Goal: Communication & Community: Connect with others

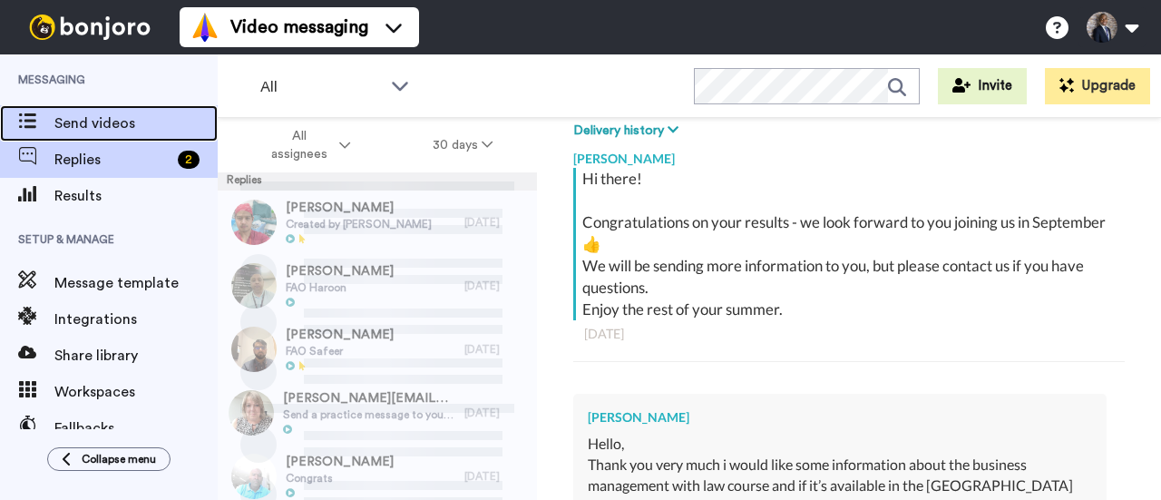
click at [73, 122] on span "Send videos" at bounding box center [135, 124] width 163 height 22
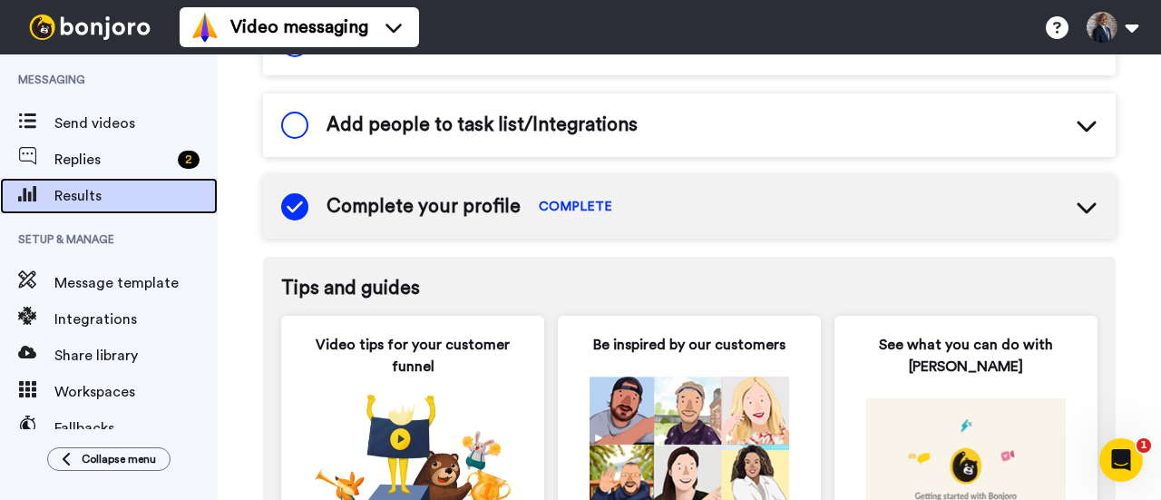
click at [90, 190] on span "Results" at bounding box center [135, 196] width 163 height 22
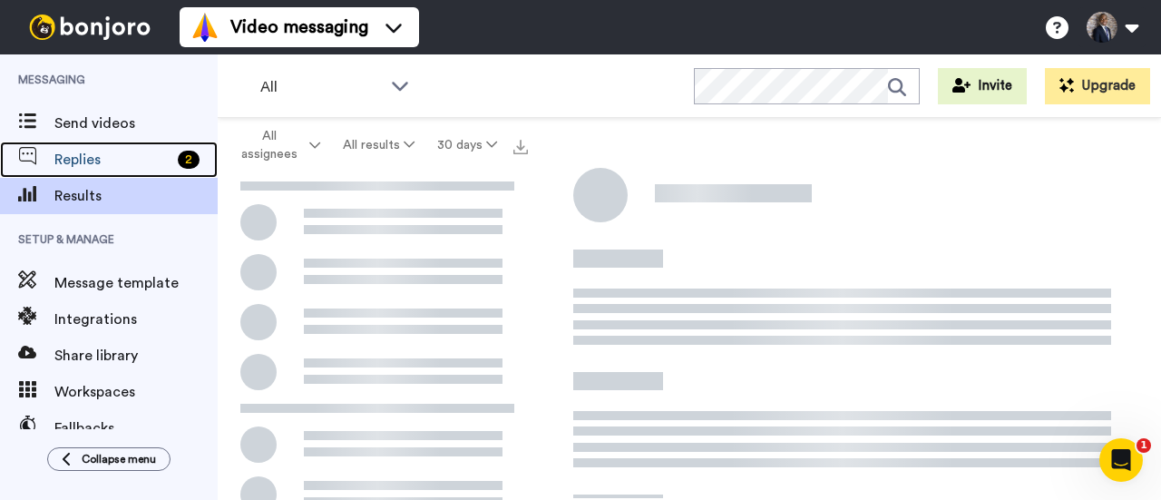
click at [103, 161] on span "Replies" at bounding box center [112, 160] width 116 height 22
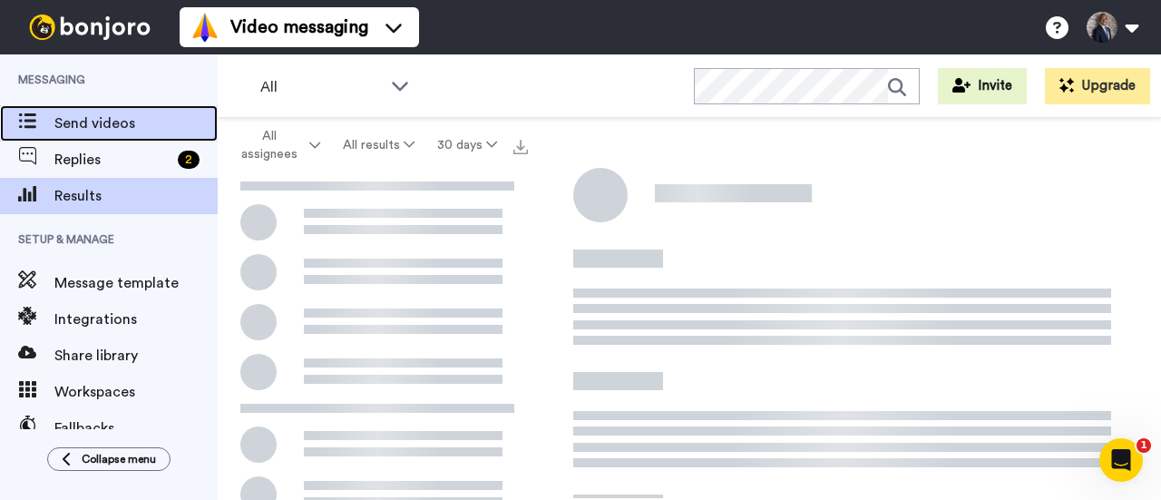
click at [68, 113] on span "Send videos" at bounding box center [135, 124] width 163 height 22
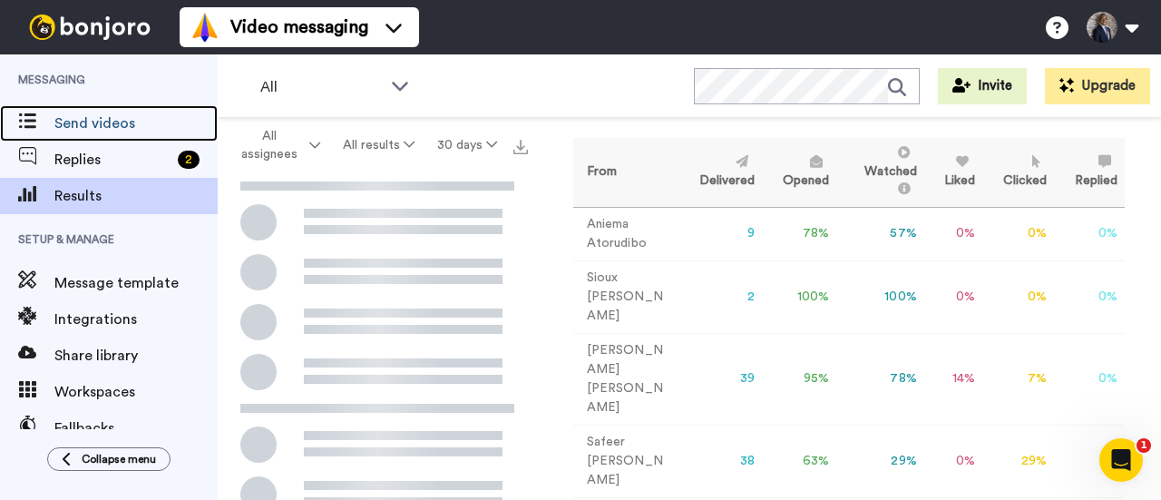
scroll to position [92, 0]
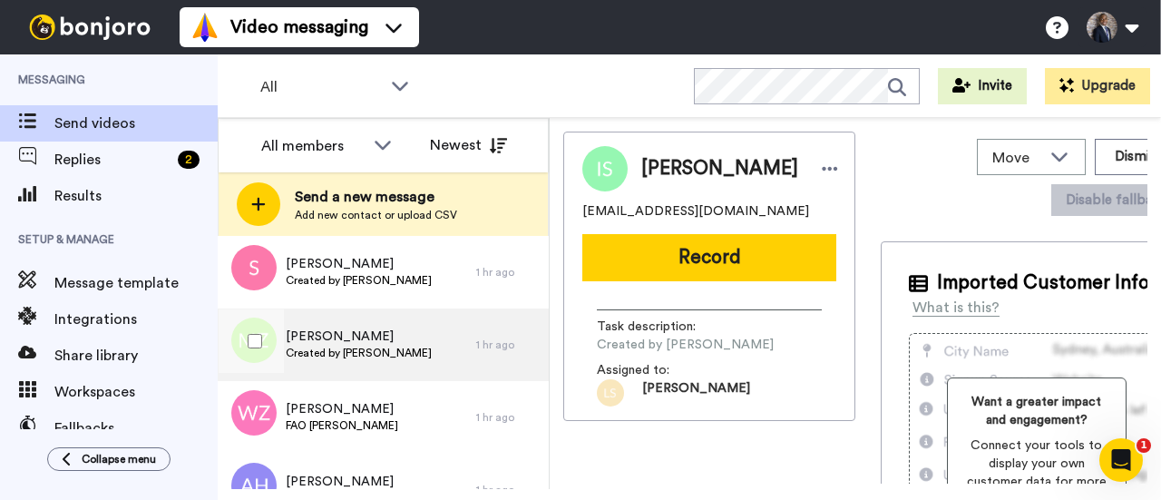
scroll to position [181, 0]
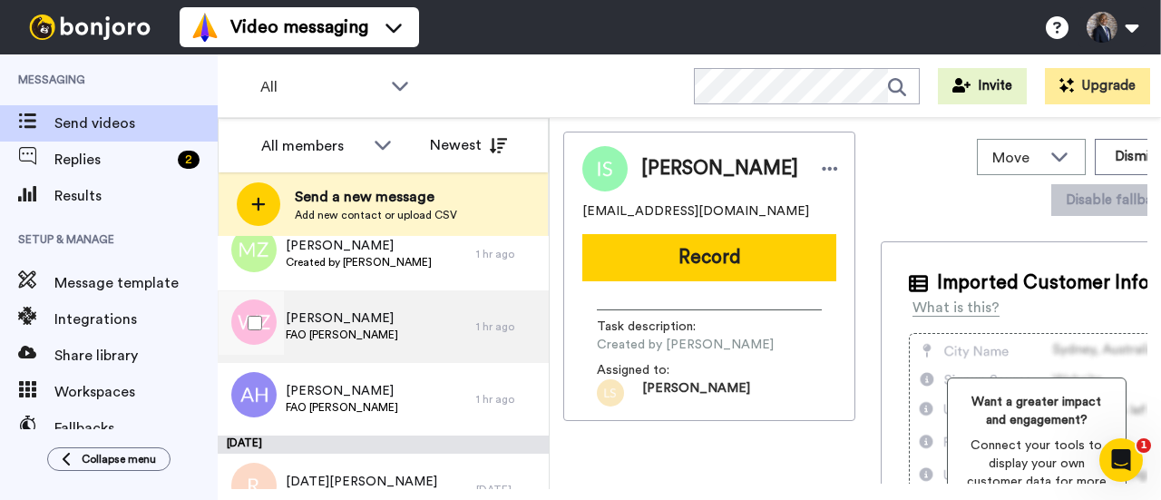
click at [400, 334] on div "Wajiha Zaman FAO Victor" at bounding box center [347, 326] width 259 height 73
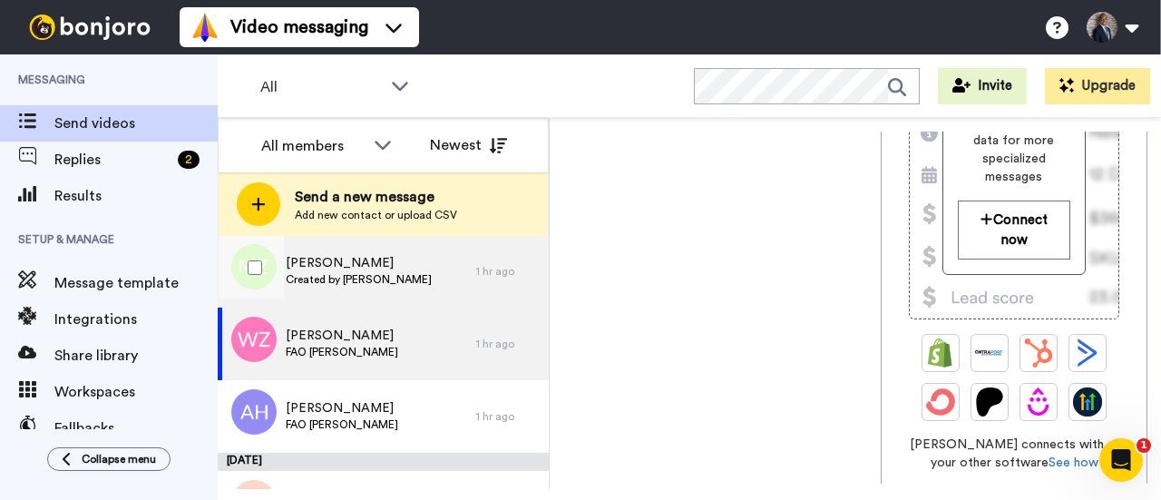
scroll to position [181, 0]
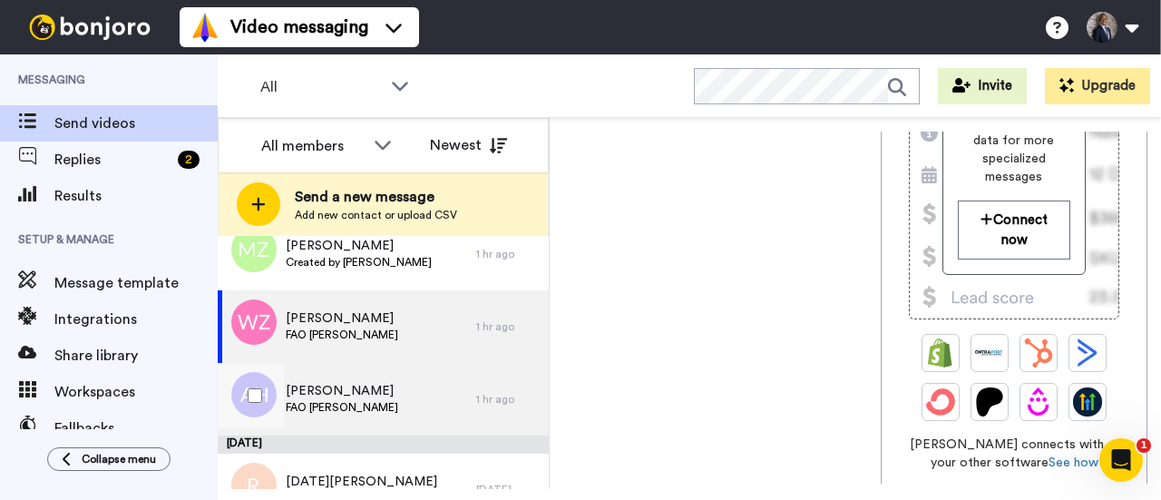
click at [404, 399] on div "AALIYAH HAQUE FAO Victor" at bounding box center [347, 399] width 259 height 73
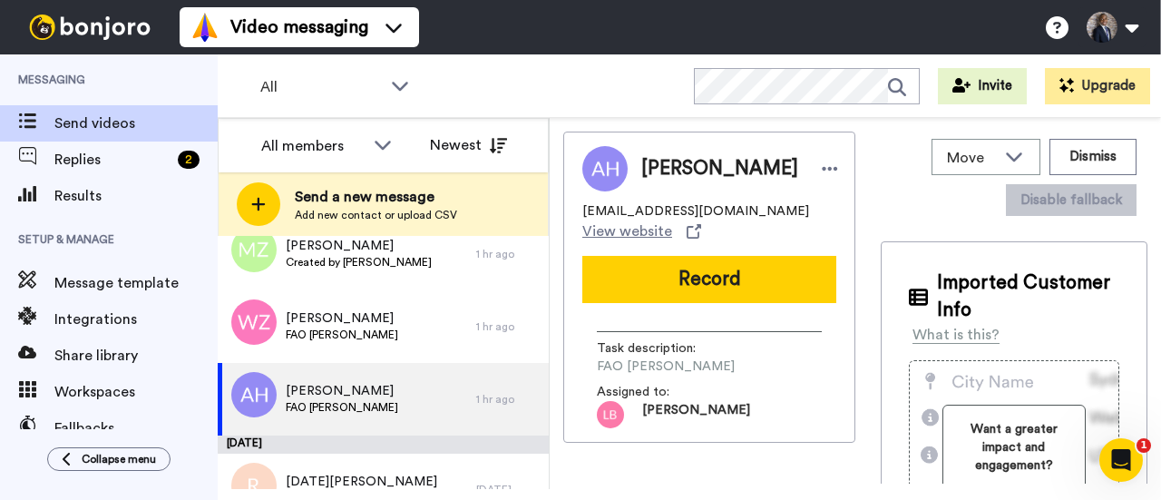
drag, startPoint x: 680, startPoint y: 293, endPoint x: 720, endPoint y: 396, distance: 110.4
click at [720, 396] on div "AALIYAH HAQUE aaliyahhaque890@icloud.com View website Record Task description :…" at bounding box center [709, 287] width 292 height 311
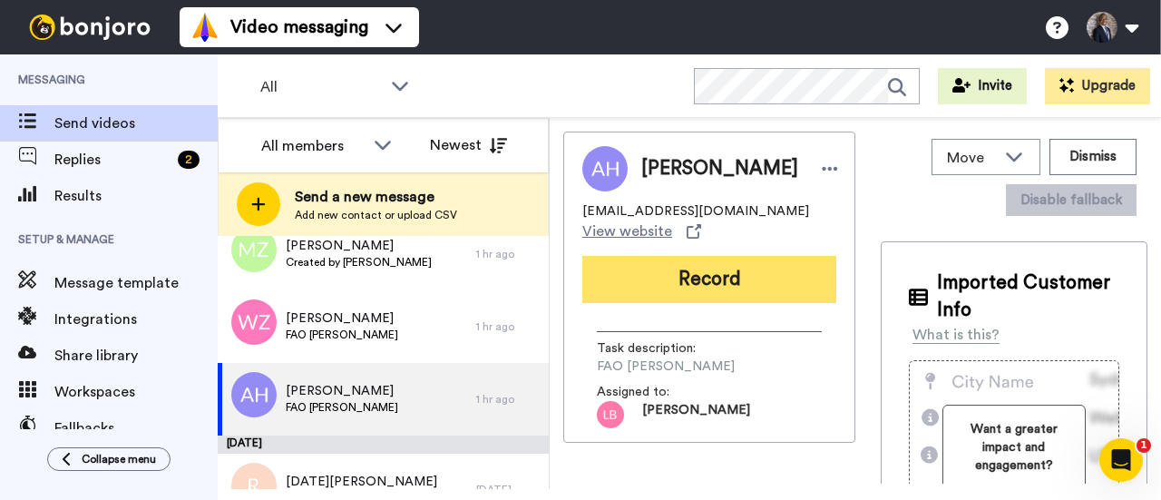
click at [672, 293] on button "Record" at bounding box center [709, 279] width 254 height 47
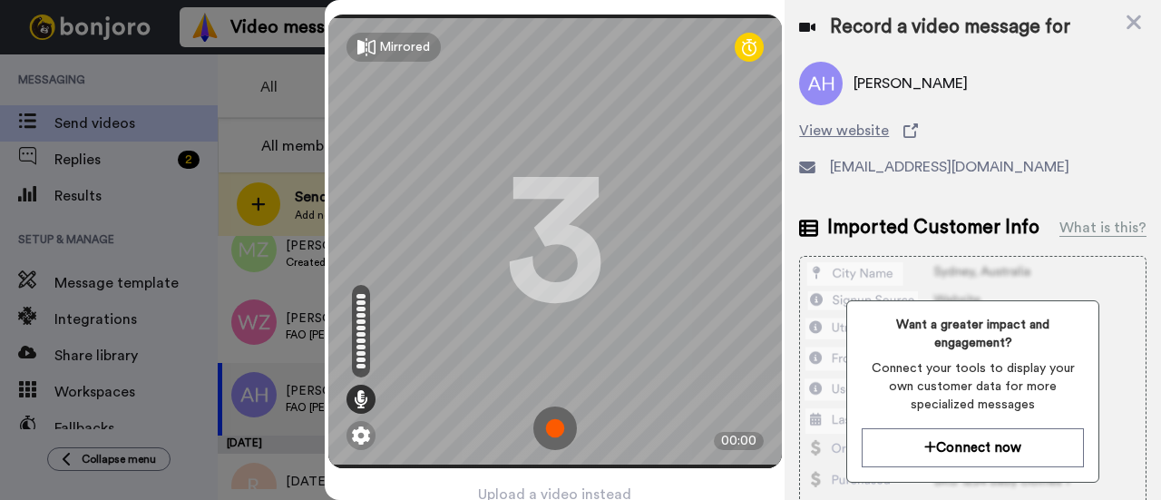
click at [552, 430] on img at bounding box center [555, 428] width 44 height 44
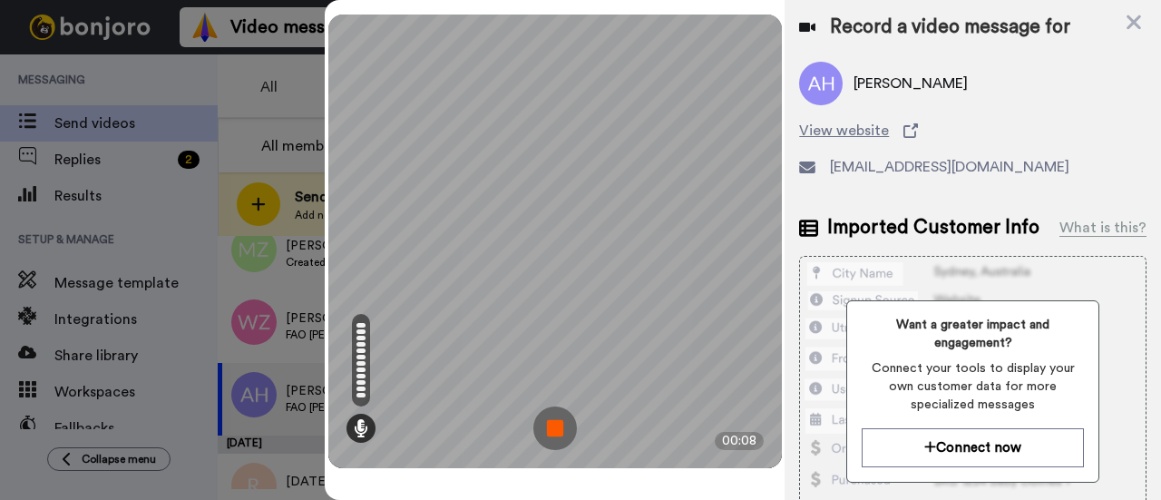
click at [553, 430] on img at bounding box center [555, 428] width 44 height 44
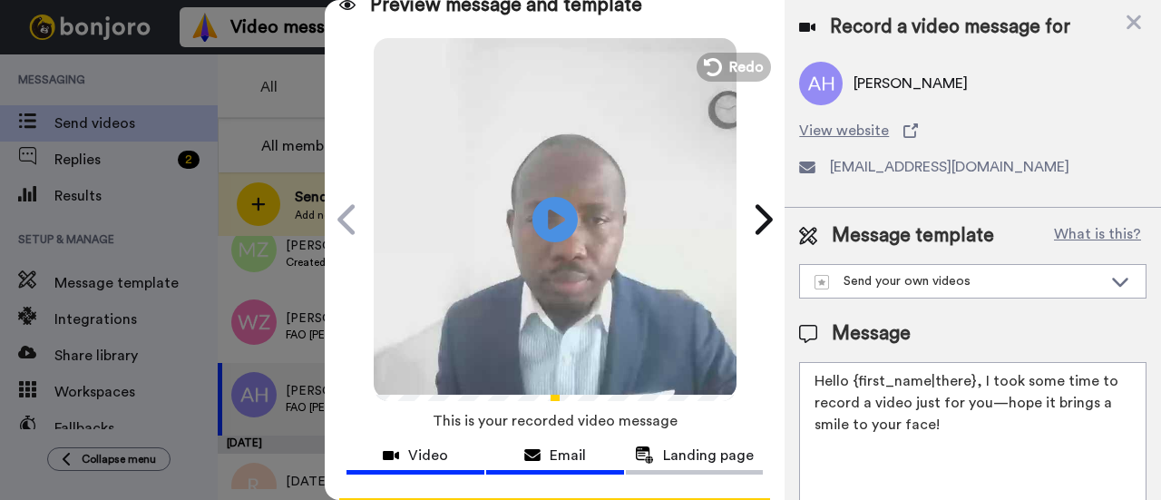
scroll to position [16, 0]
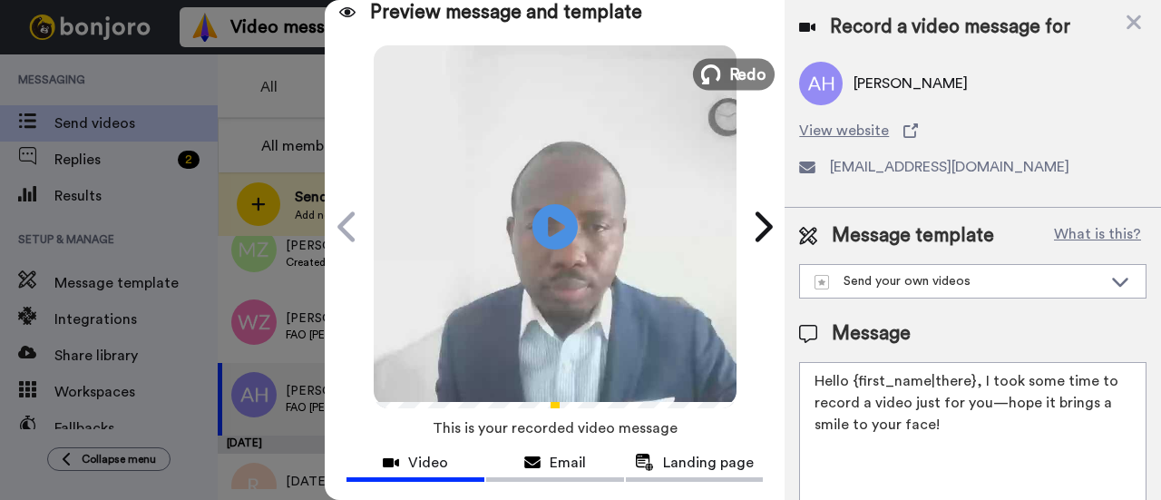
click at [735, 72] on span "Redo" at bounding box center [748, 74] width 38 height 24
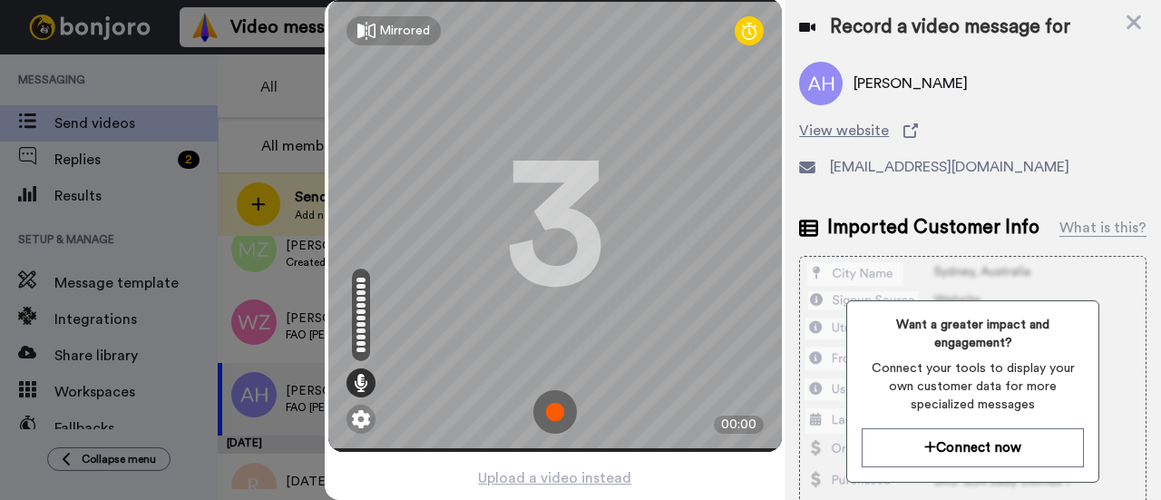
click at [548, 396] on img at bounding box center [555, 412] width 44 height 44
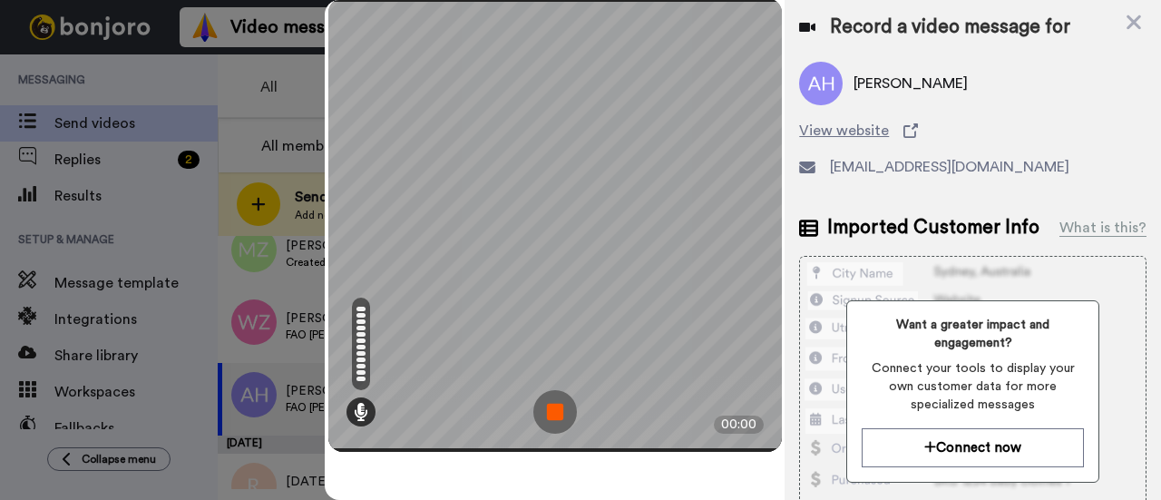
scroll to position [0, 0]
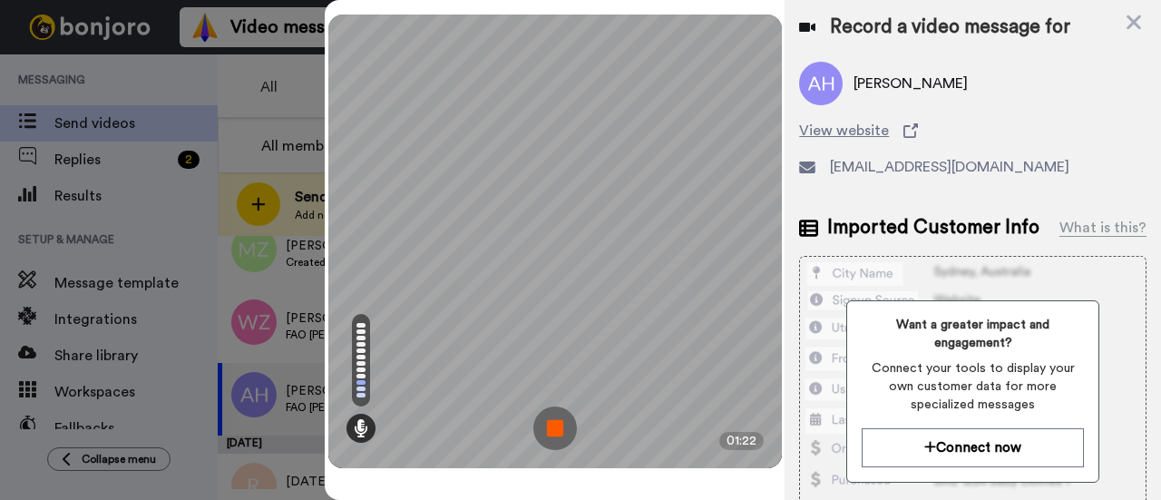
click at [562, 412] on img at bounding box center [555, 428] width 44 height 44
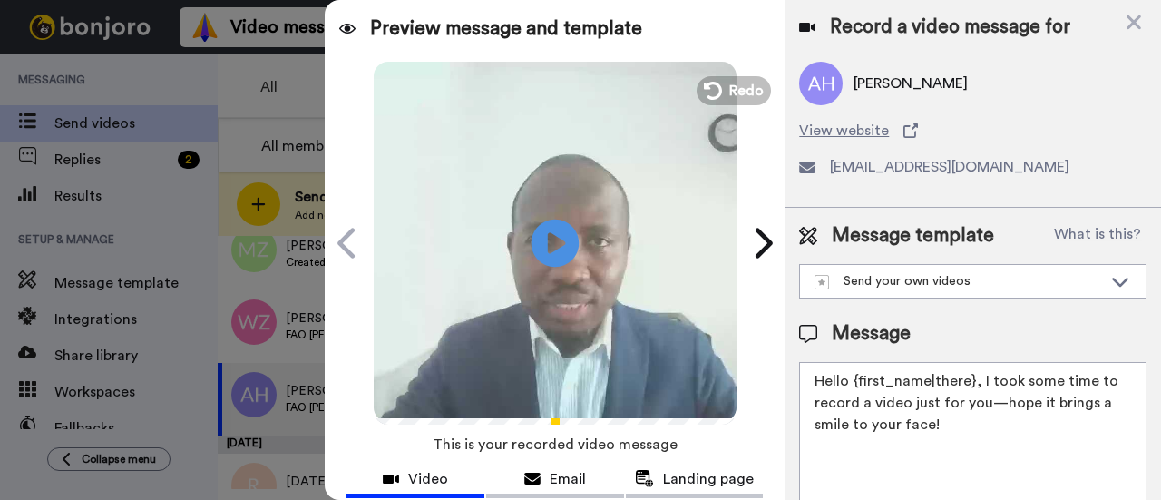
click at [541, 242] on icon "Play/Pause" at bounding box center [556, 243] width 48 height 86
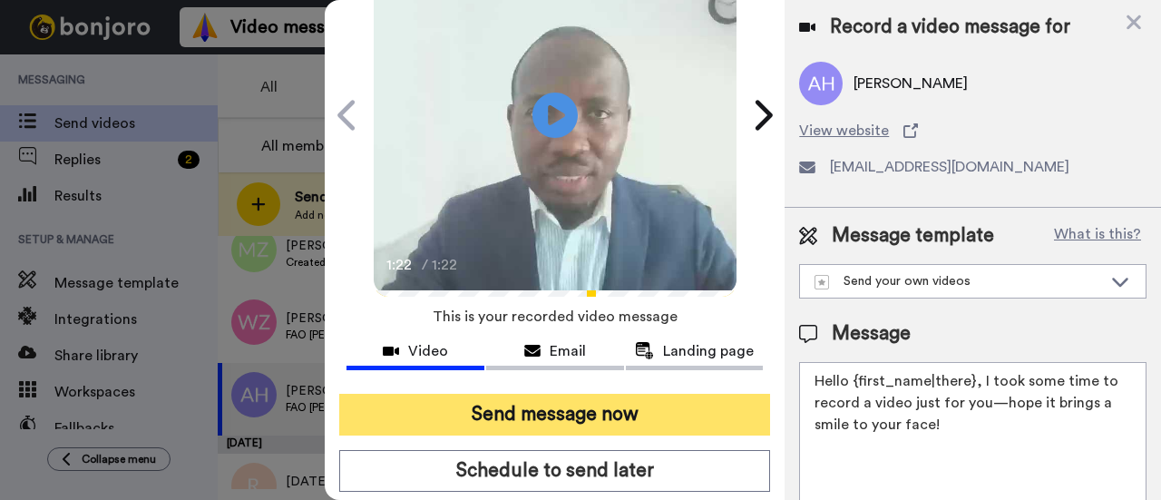
scroll to position [91, 0]
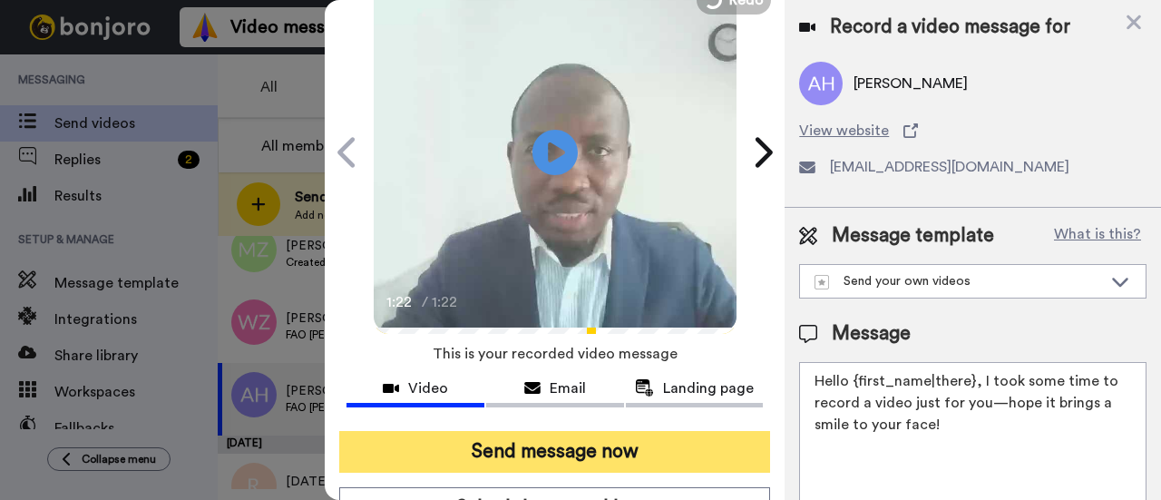
click at [632, 454] on button "Send message now" at bounding box center [554, 452] width 431 height 42
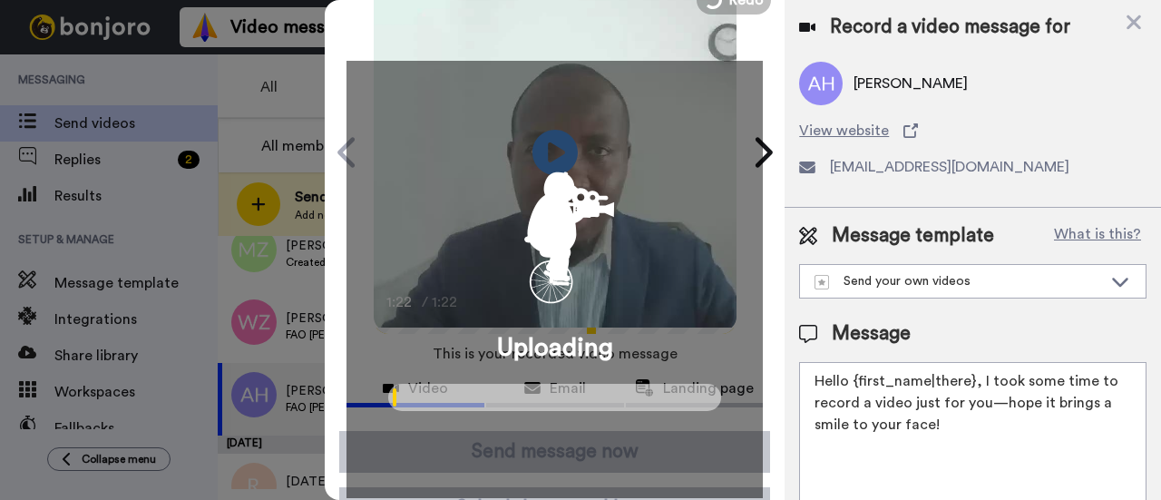
scroll to position [9, 0]
click at [824, 375] on textarea "Hello {first_name|there}, I took some time to record a video just for you—hope …" at bounding box center [972, 443] width 347 height 163
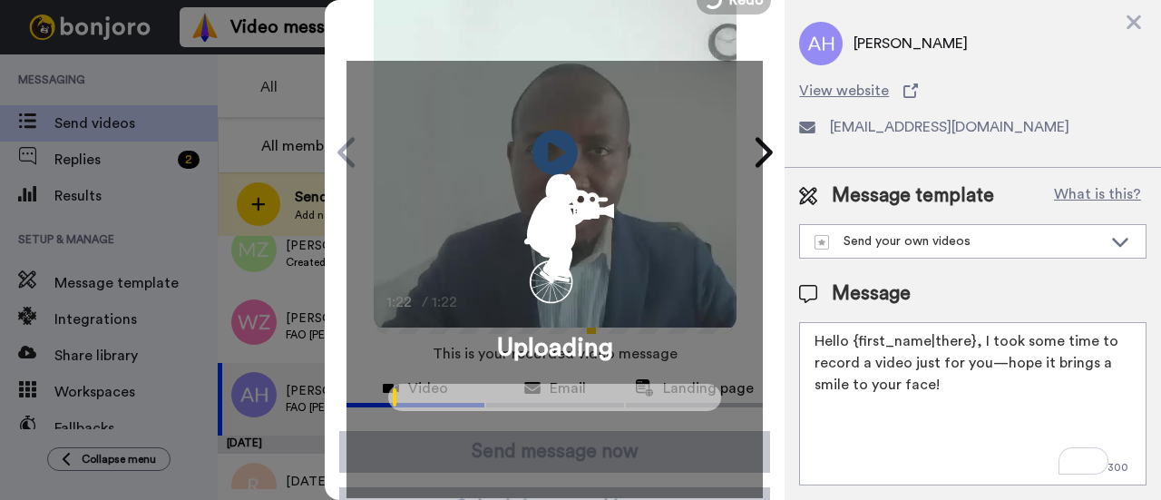
click at [983, 342] on textarea "Hello {first_name|there}, I took some time to record a video just for you—hope …" at bounding box center [972, 403] width 347 height 163
click at [957, 367] on textarea "Hello {first_name|there}, I took some time to record a video just for you—hope …" at bounding box center [972, 403] width 347 height 163
click at [988, 341] on textarea "Hello {first_name|there}, I took some time to record a video just for you—hope …" at bounding box center [972, 403] width 347 height 163
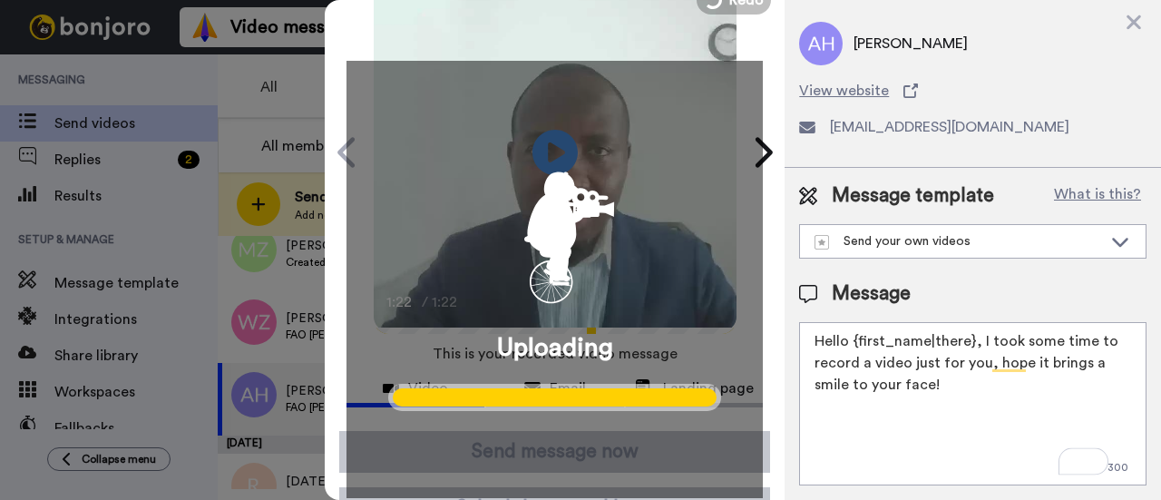
click at [971, 376] on textarea "Hello {first_name|there}, I took some time to record a video just for you, hope…" at bounding box center [972, 403] width 347 height 163
type textarea "Hello {first_name|there}, I took some time to record a video just for you, hope…"
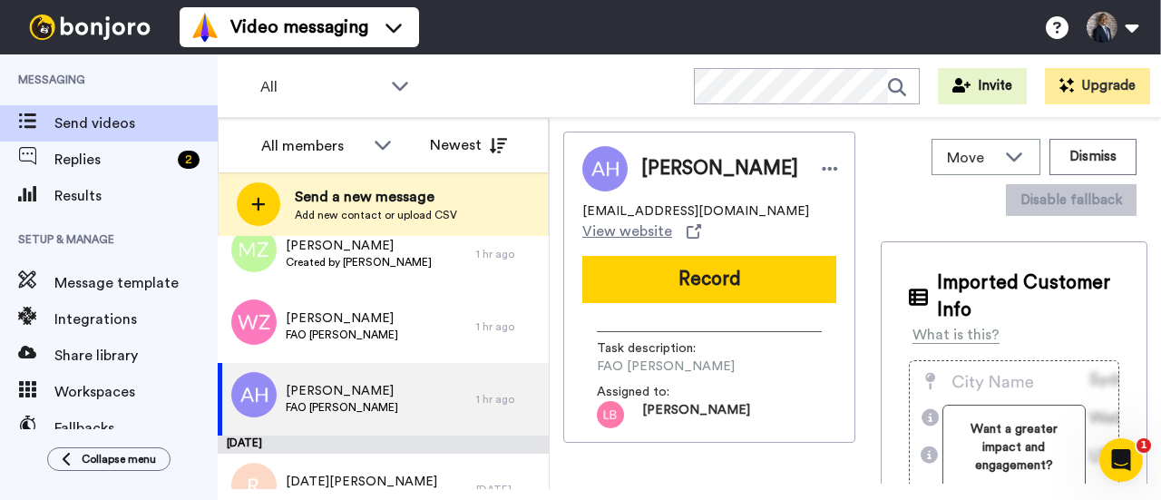
scroll to position [0, 0]
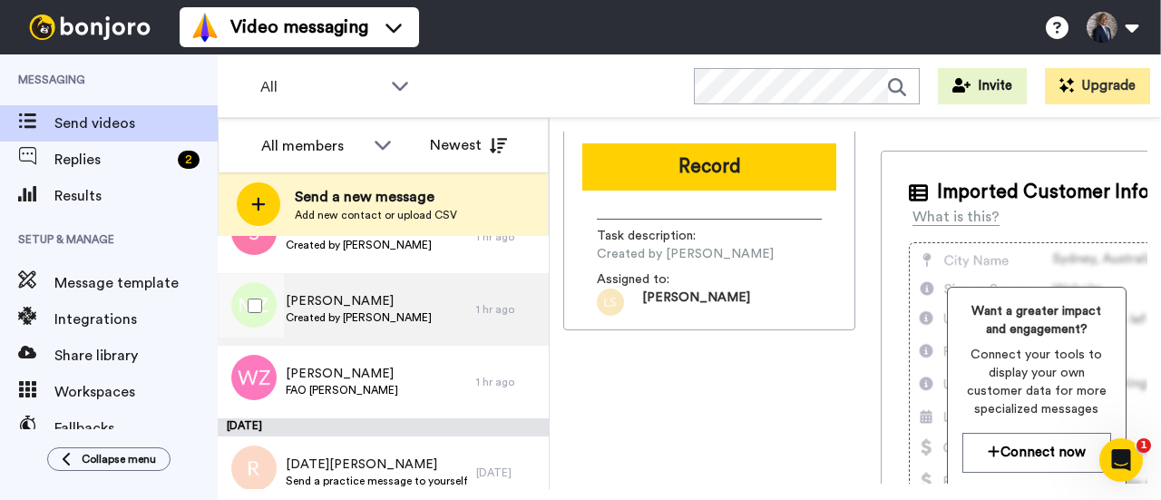
scroll to position [145, 0]
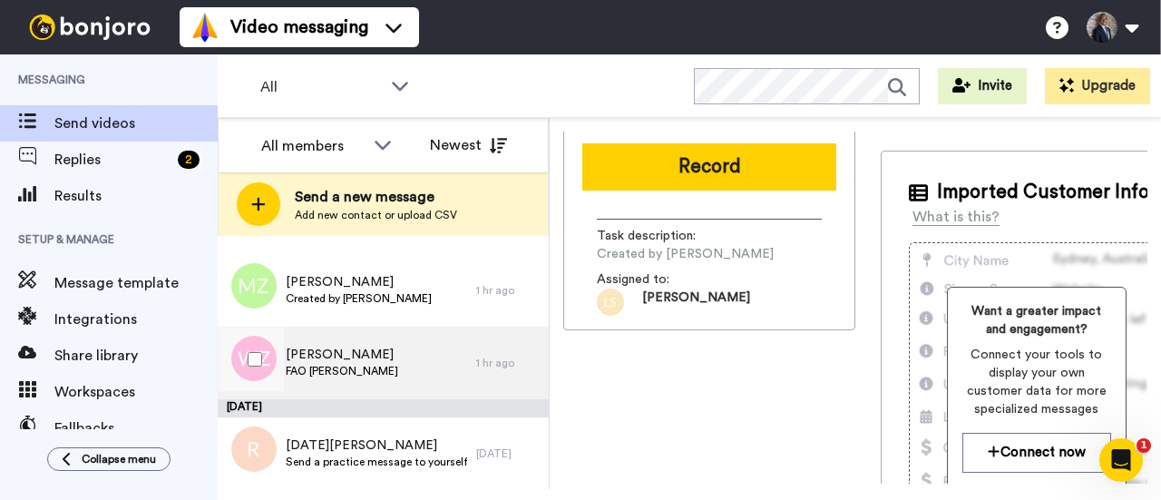
click at [394, 364] on div "[PERSON_NAME] FAO [PERSON_NAME]" at bounding box center [347, 363] width 259 height 73
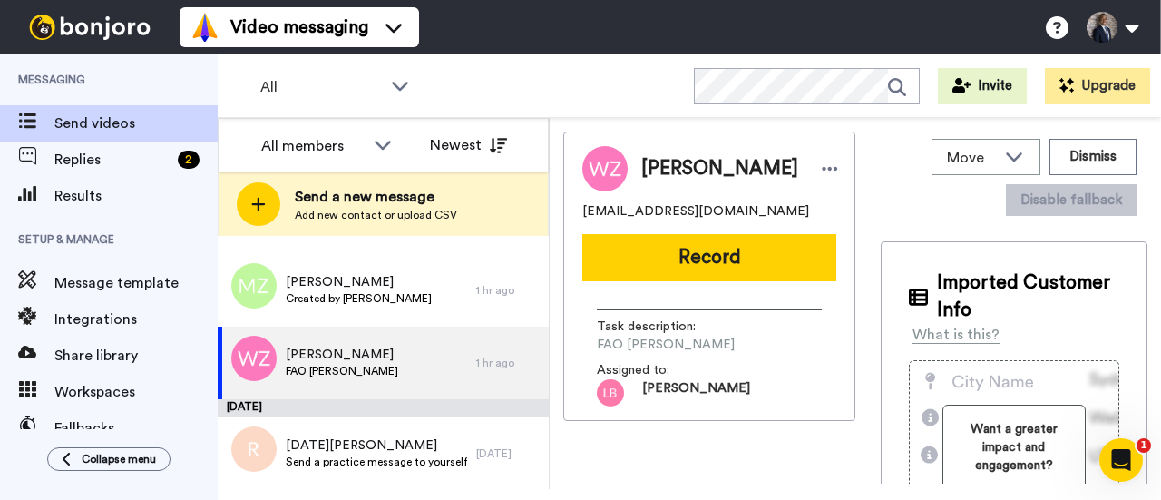
click at [657, 347] on span "FAO [PERSON_NAME]" at bounding box center [683, 345] width 172 height 18
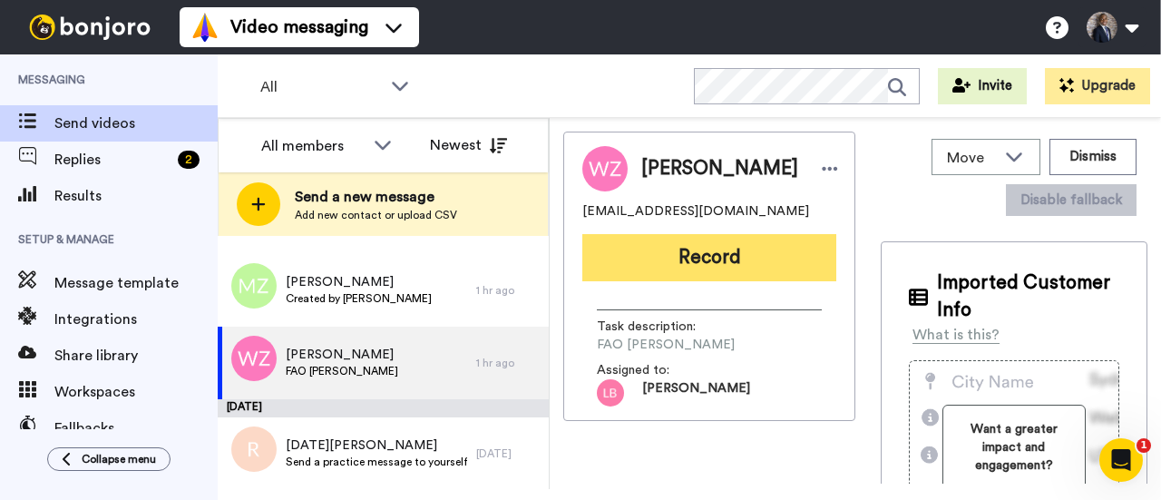
click at [711, 256] on button "Record" at bounding box center [709, 257] width 254 height 47
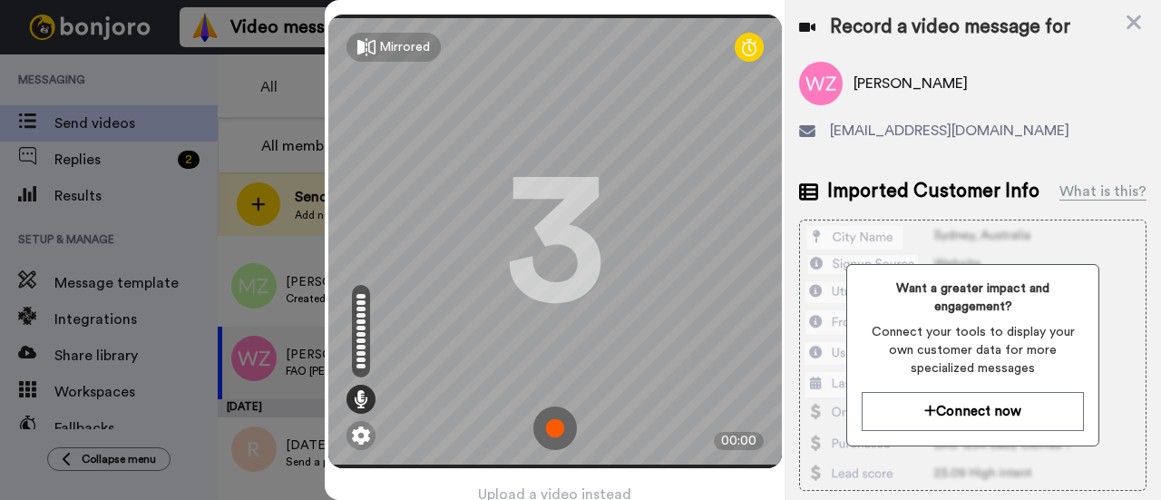
click at [552, 413] on img at bounding box center [555, 428] width 44 height 44
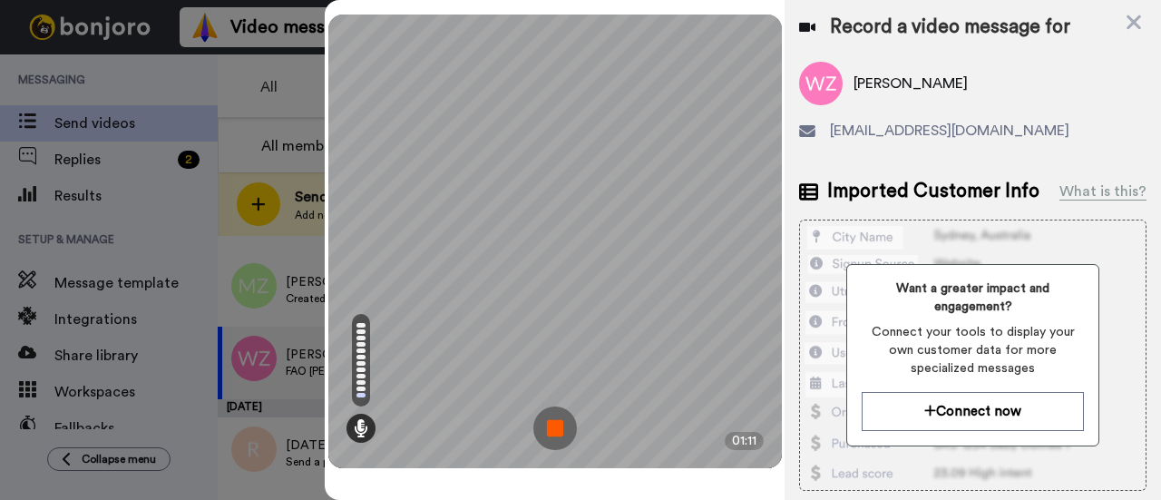
click at [561, 427] on img at bounding box center [555, 428] width 44 height 44
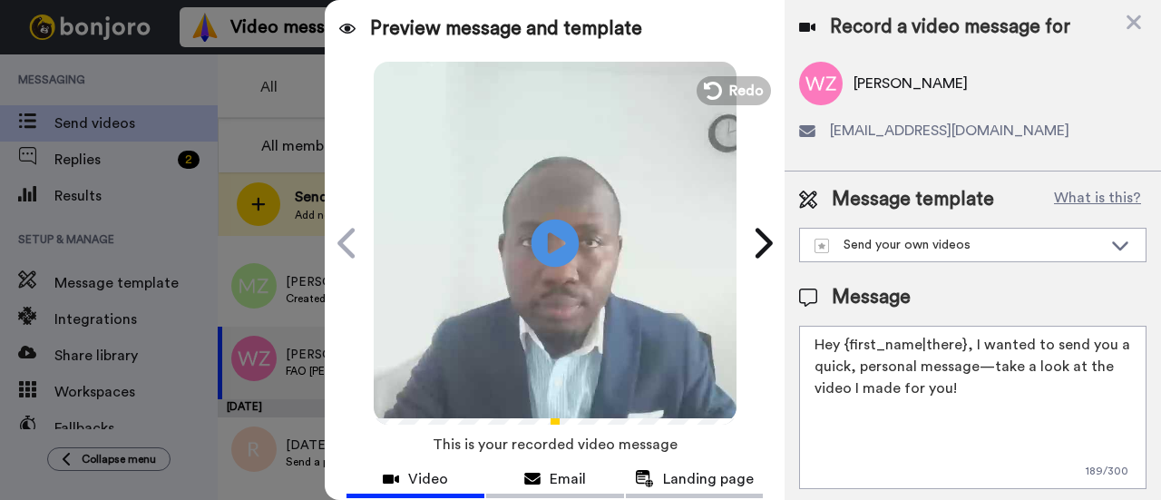
click at [546, 240] on icon "Play/Pause" at bounding box center [556, 243] width 48 height 86
click at [704, 93] on icon at bounding box center [711, 91] width 20 height 20
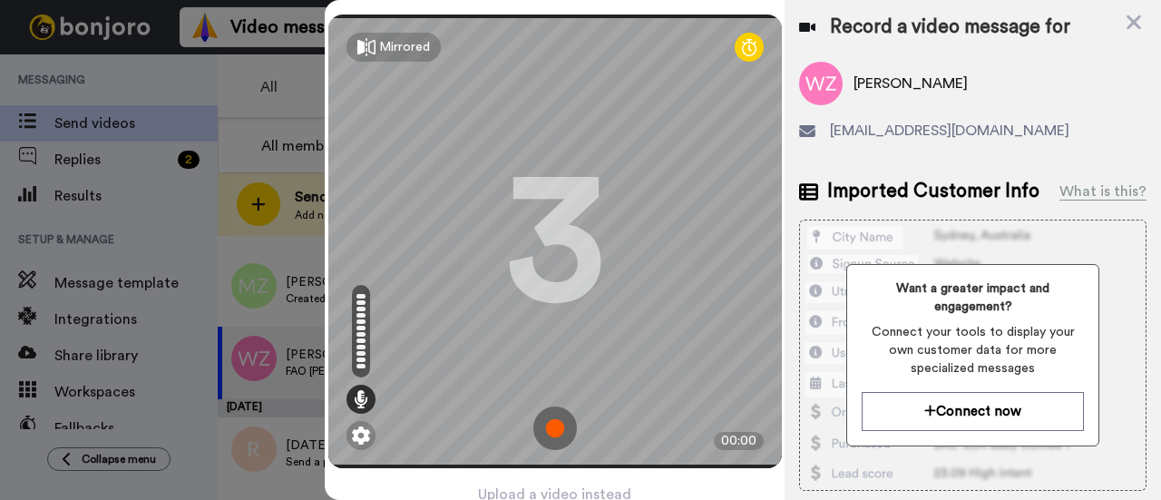
click at [543, 416] on img at bounding box center [555, 428] width 44 height 44
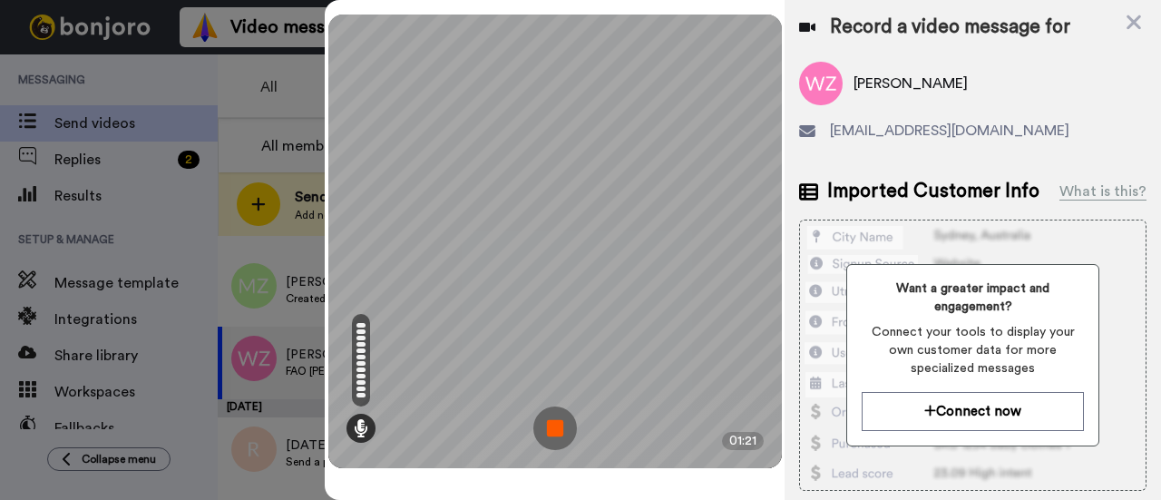
click at [546, 406] on img at bounding box center [555, 428] width 44 height 44
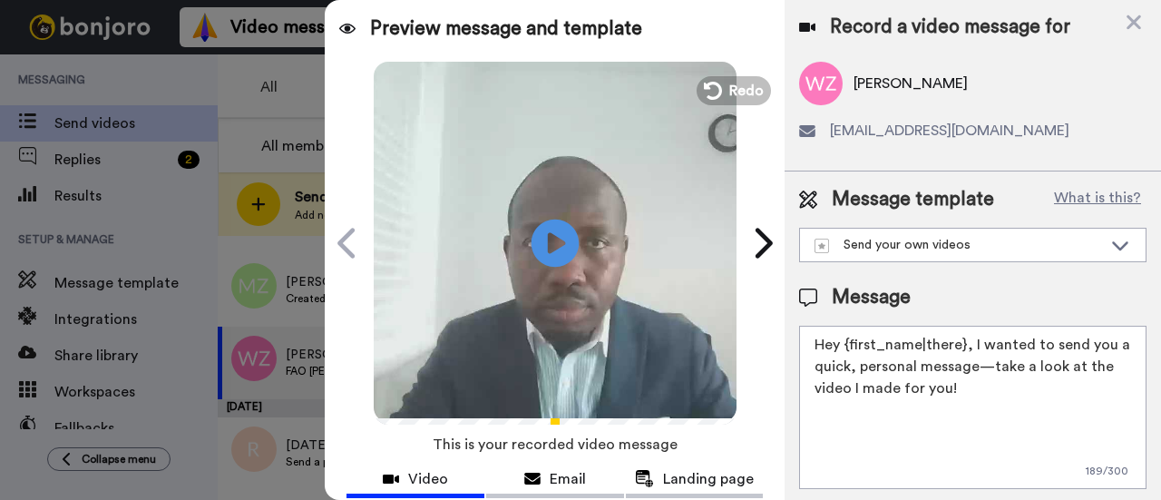
click at [557, 248] on icon at bounding box center [556, 243] width 48 height 48
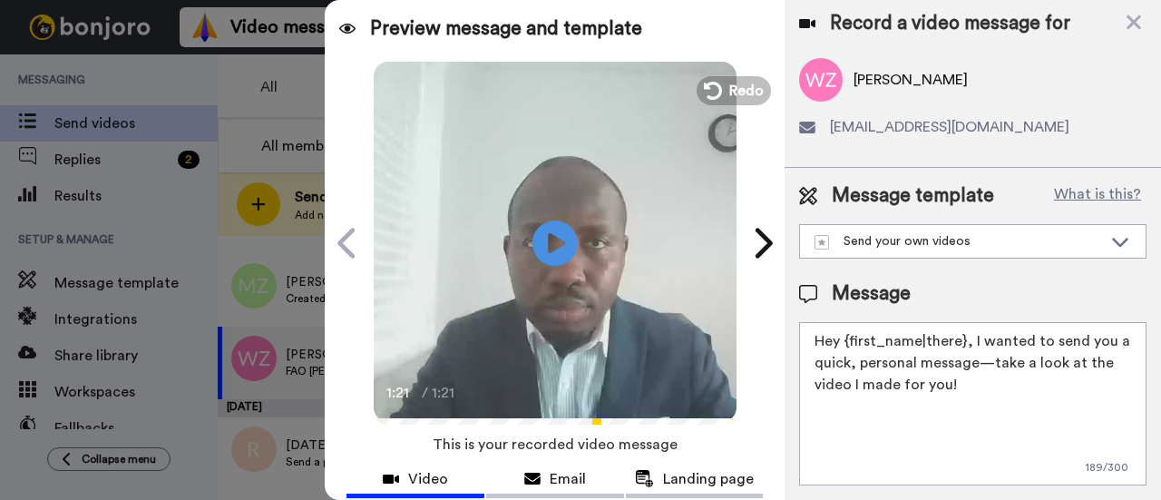
scroll to position [14, 0]
click at [981, 350] on textarea "Hey {first_name|there}, I wanted to send you a quick, personal message—take a l…" at bounding box center [972, 403] width 347 height 163
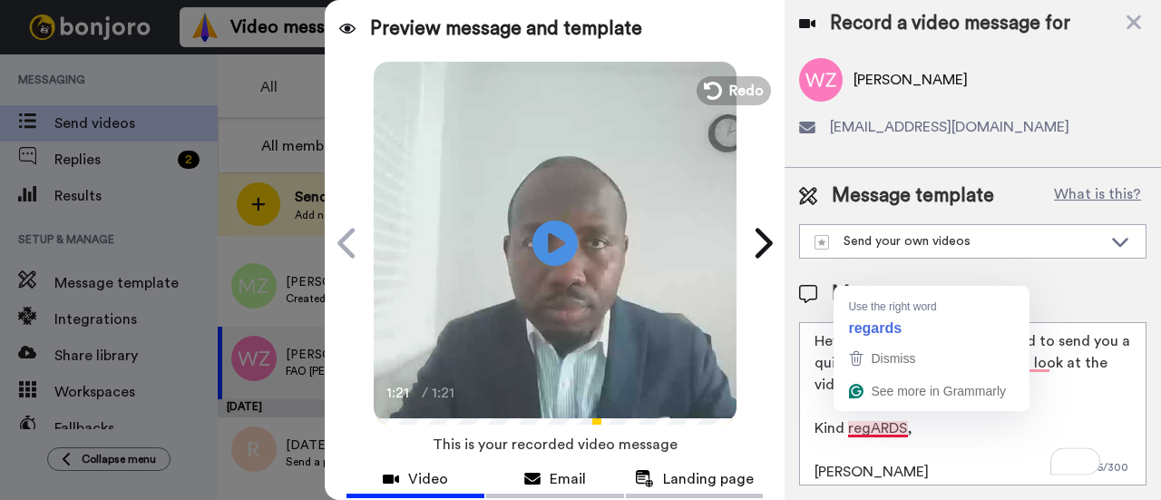
click at [880, 416] on textarea "Hey {first_name|there}, I wanted to send you a quick, personal message, take a …" at bounding box center [972, 403] width 347 height 163
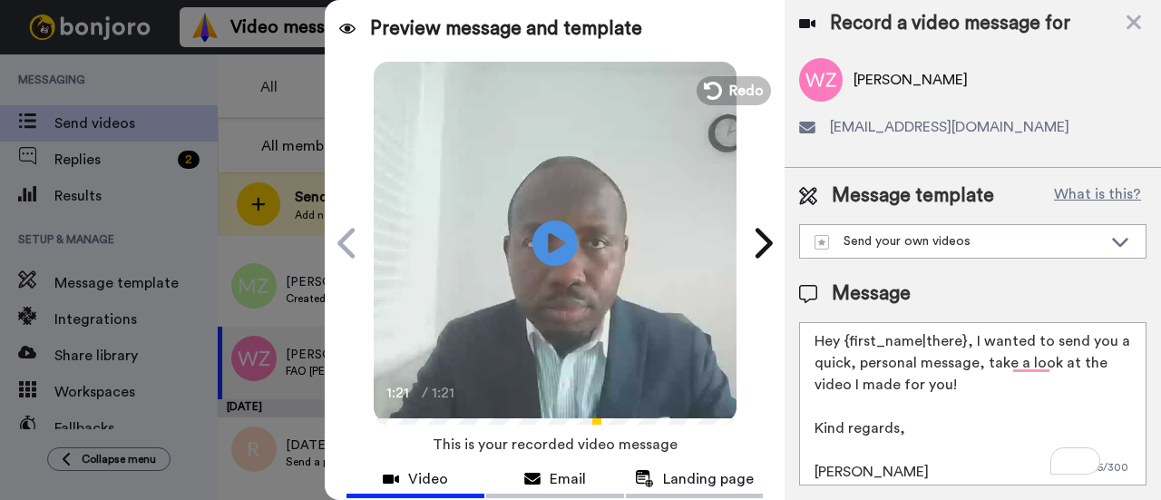
click at [1023, 362] on textarea "Hey {first_name|there}, I wanted to send you a quick, personal message, take a …" at bounding box center [972, 403] width 347 height 163
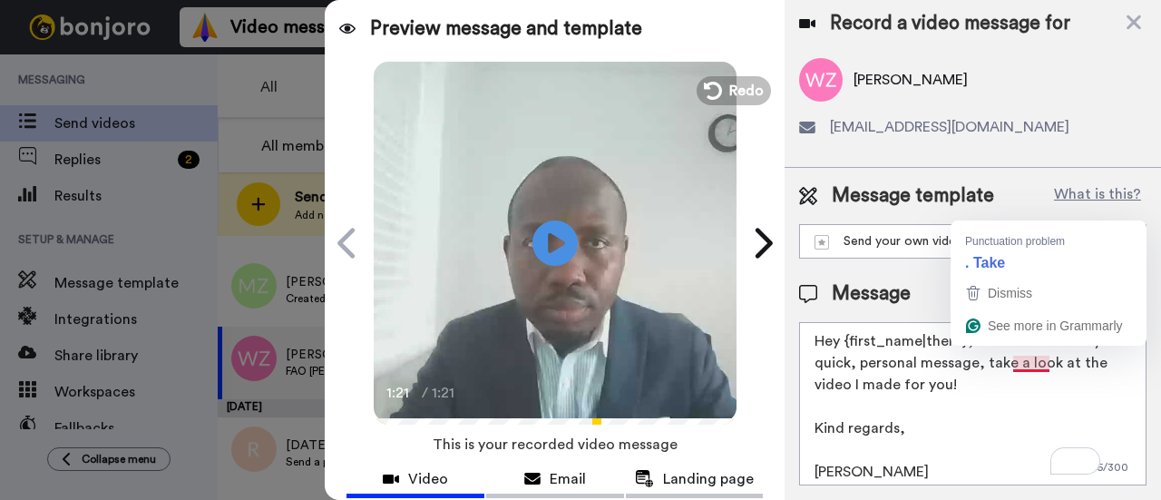
click at [1023, 351] on textarea "Hey {first_name|there}, I wanted to send you a quick, personal message, take a …" at bounding box center [972, 403] width 347 height 163
click at [1015, 406] on textarea "Hey {first_name|there}, I wanted to send you a quick, personal message, take a …" at bounding box center [972, 403] width 347 height 163
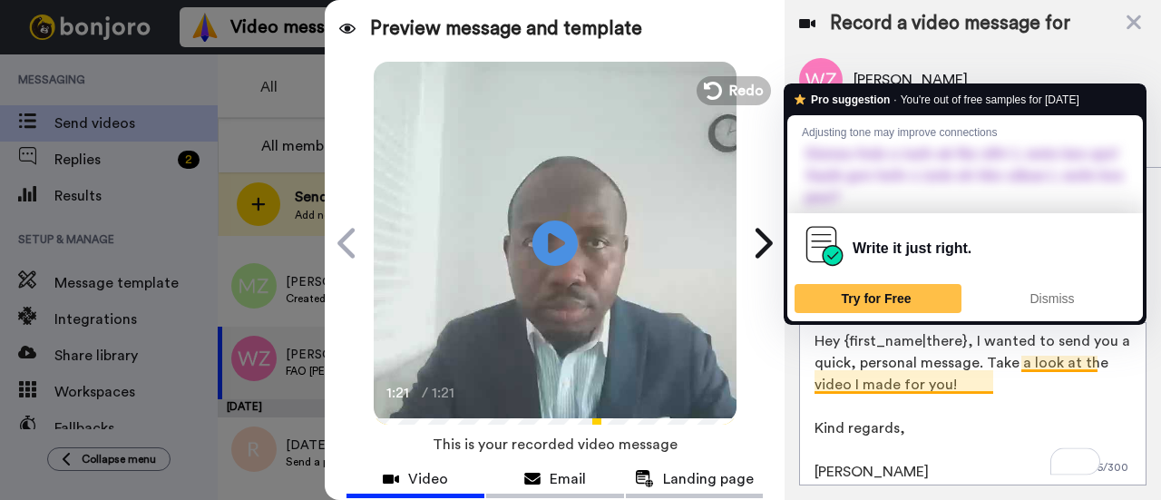
click at [1025, 353] on textarea "Hey {first_name|there}, I wanted to send you a quick, personal message. Take a …" at bounding box center [972, 403] width 347 height 163
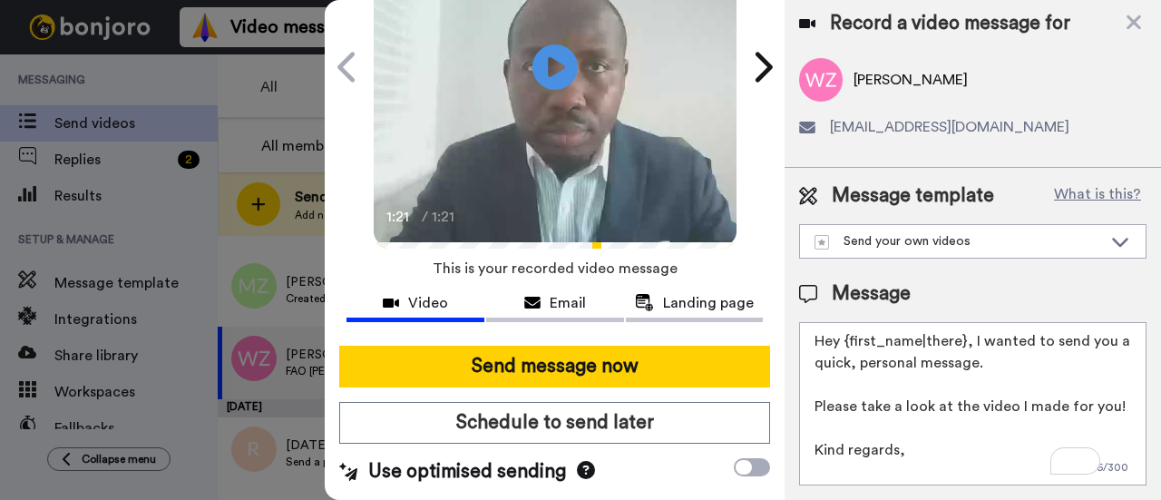
scroll to position [198, 0]
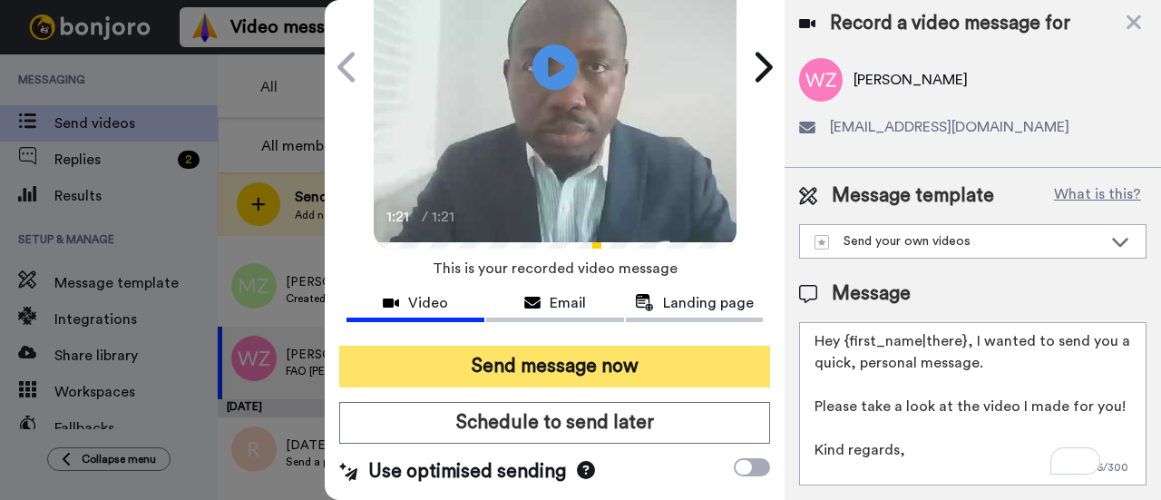
type textarea "Hey {first_name|there}, I wanted to send you a quick, personal message. Please …"
click at [582, 346] on button "Send message now" at bounding box center [554, 367] width 431 height 42
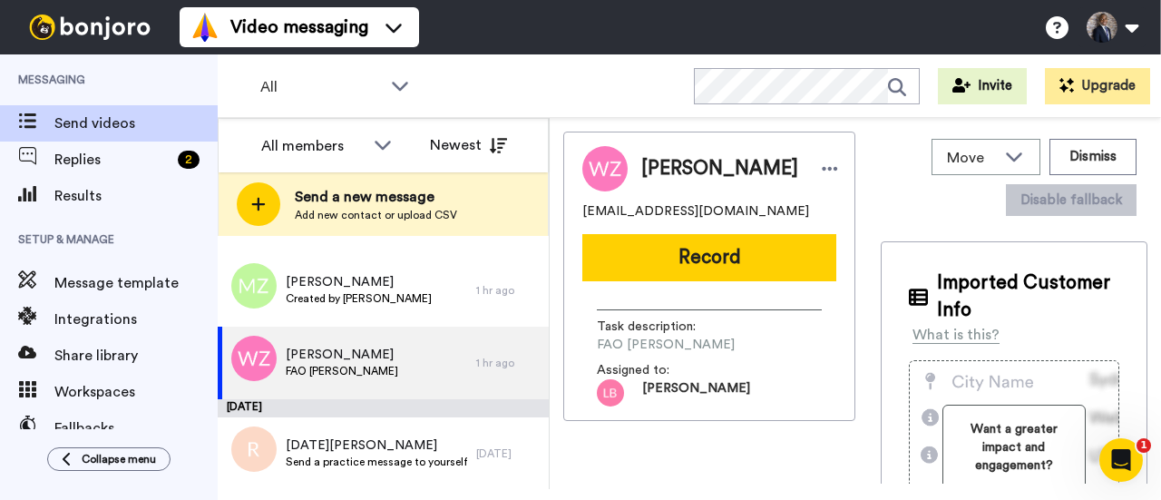
scroll to position [0, 0]
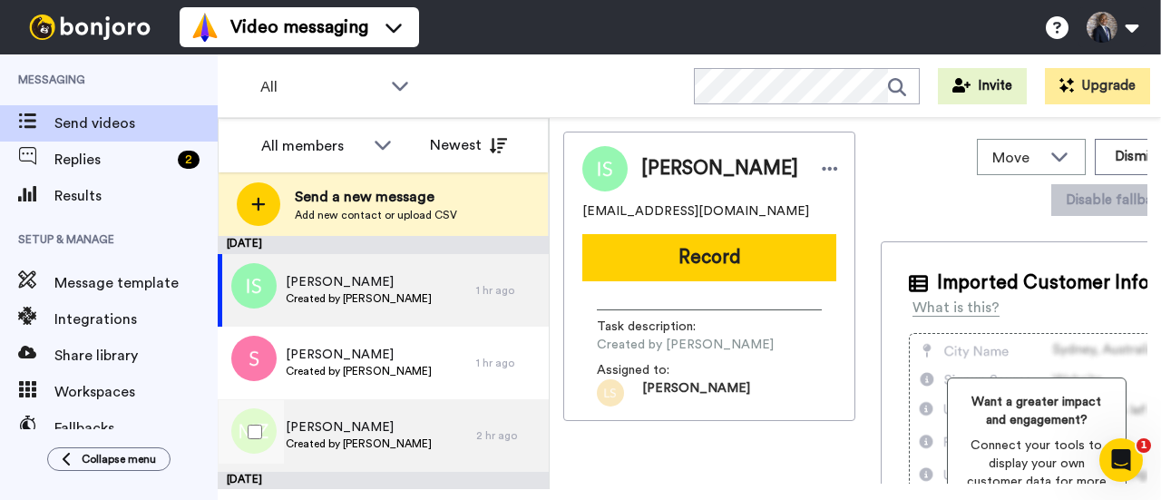
click at [385, 424] on span "Maja Zelazna" at bounding box center [359, 427] width 146 height 18
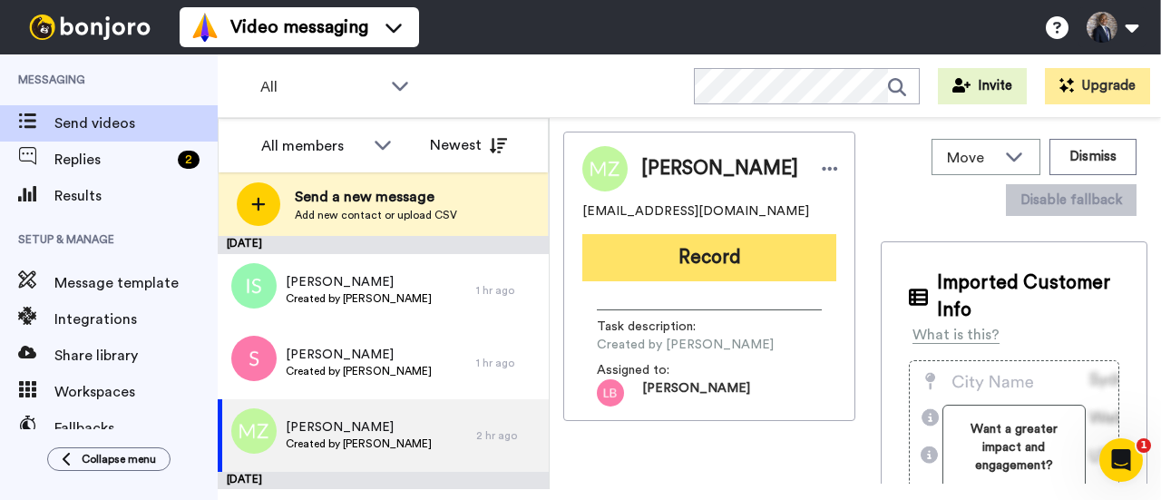
click at [690, 277] on button "Record" at bounding box center [709, 257] width 254 height 47
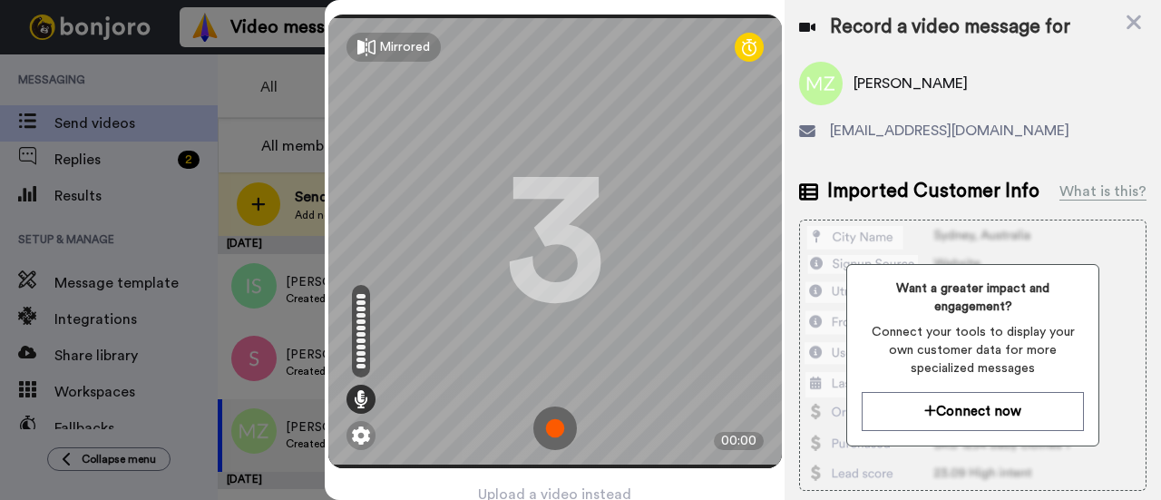
click at [553, 419] on img at bounding box center [555, 428] width 44 height 44
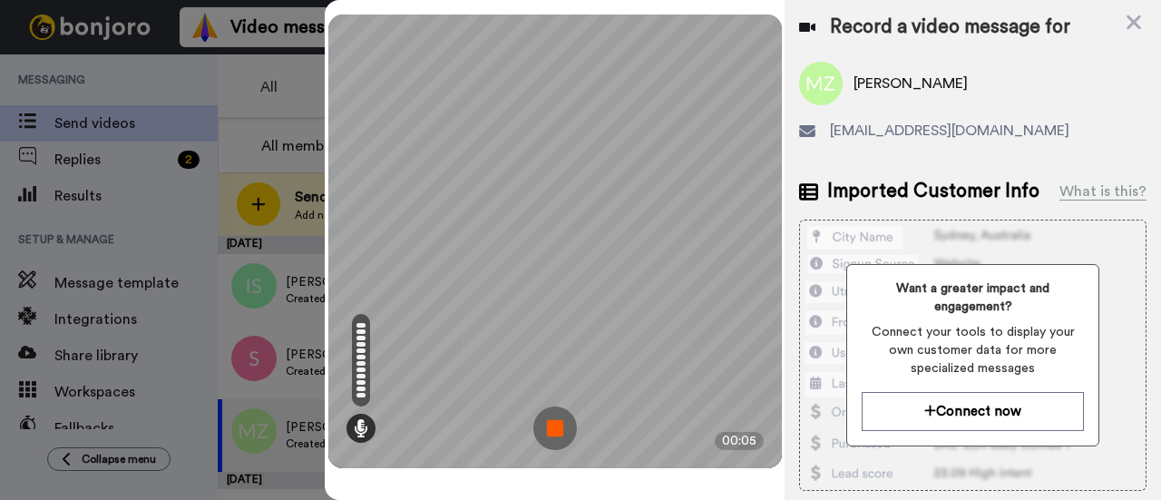
click at [559, 435] on img at bounding box center [555, 428] width 44 height 44
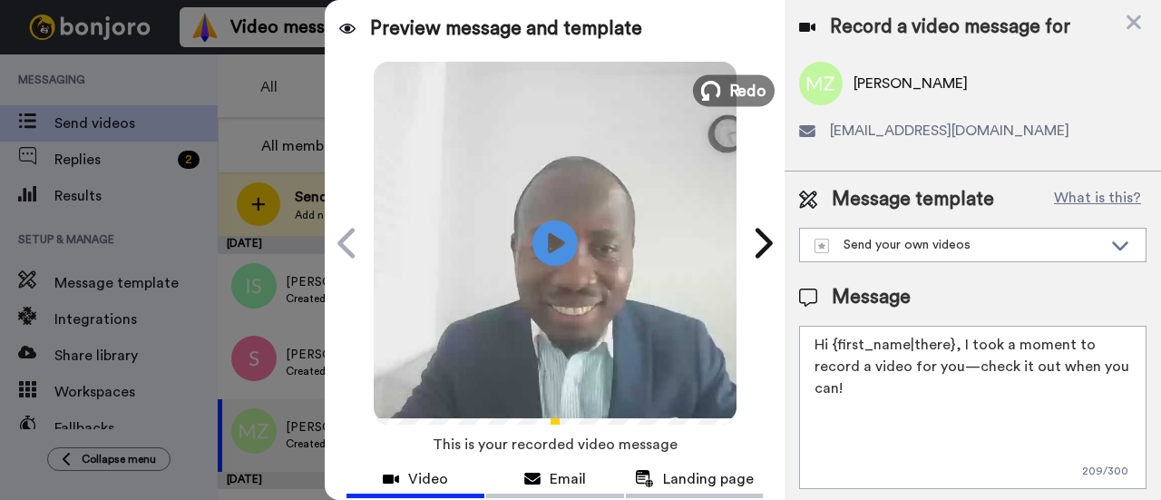
click at [746, 84] on span "Redo" at bounding box center [748, 90] width 38 height 24
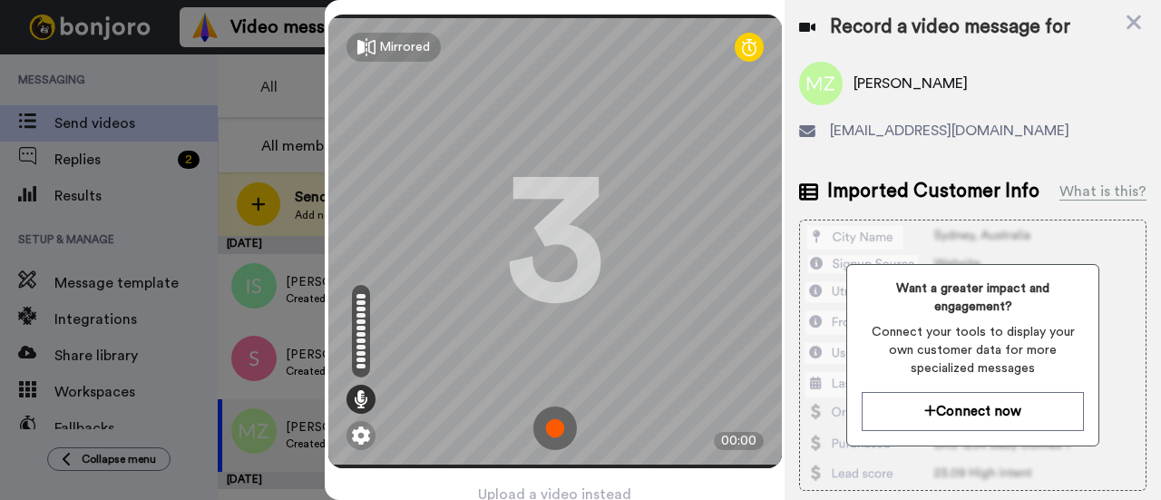
click at [557, 420] on img at bounding box center [555, 428] width 44 height 44
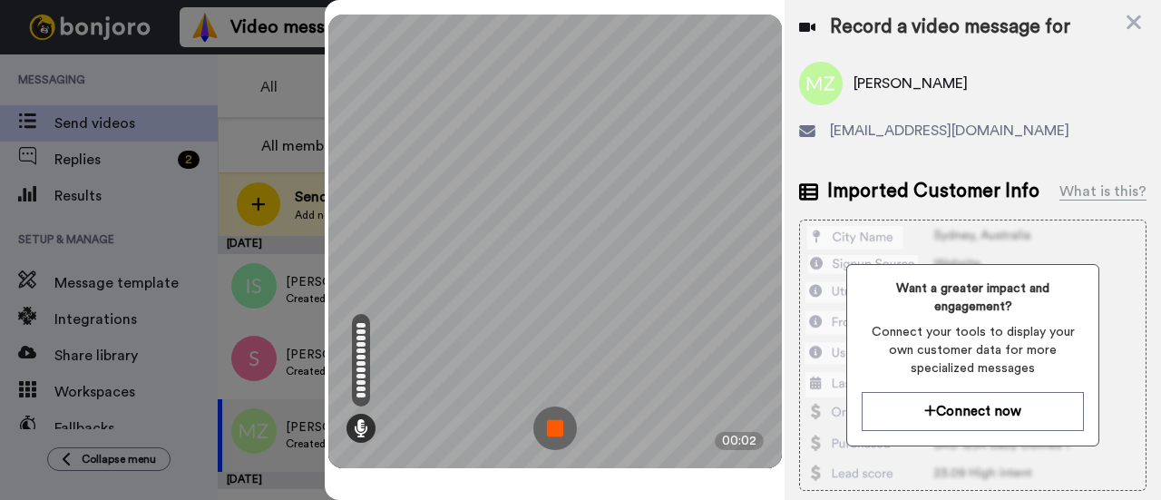
click at [564, 427] on img at bounding box center [555, 428] width 44 height 44
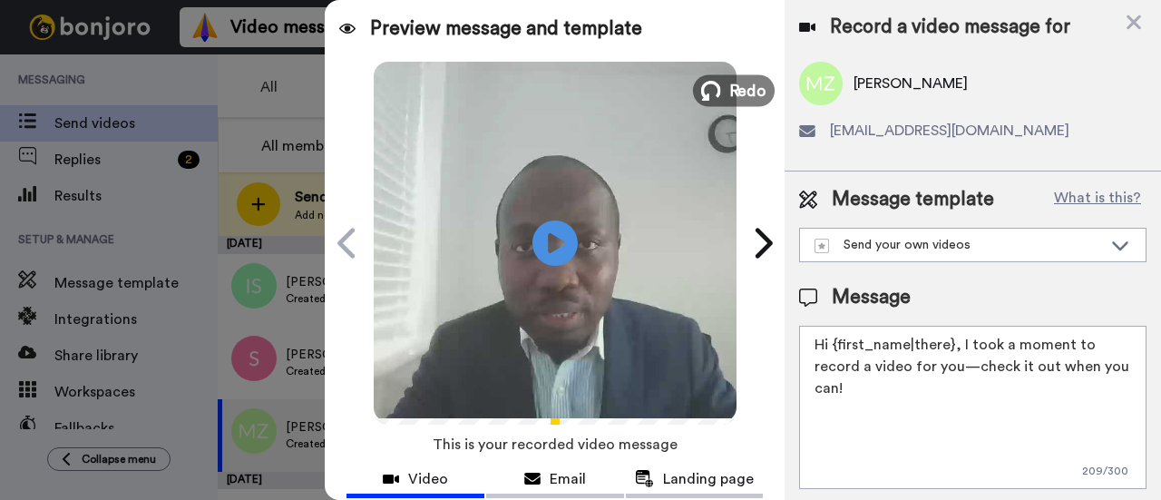
click at [718, 84] on button "Redo" at bounding box center [734, 90] width 82 height 32
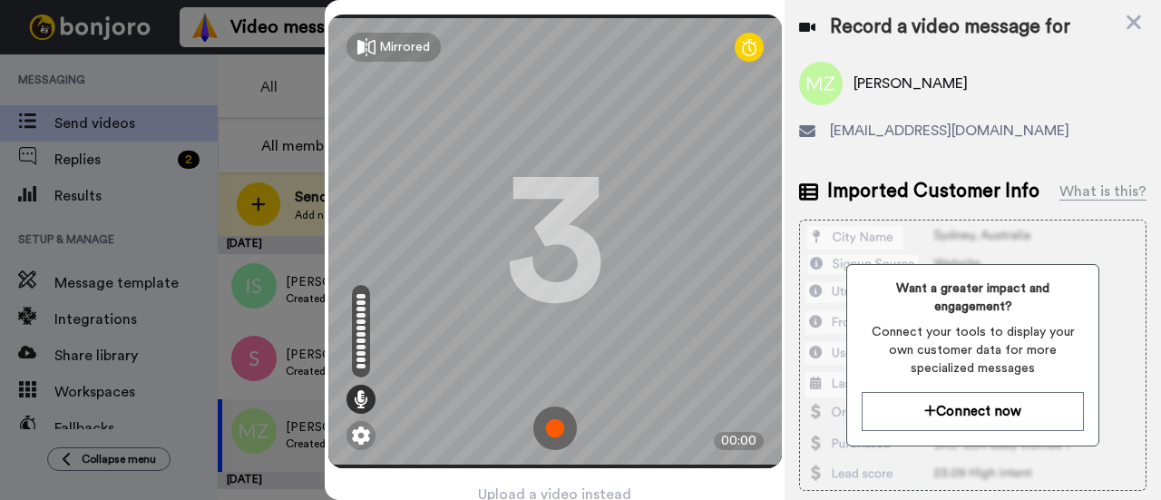
click at [555, 413] on img at bounding box center [555, 428] width 44 height 44
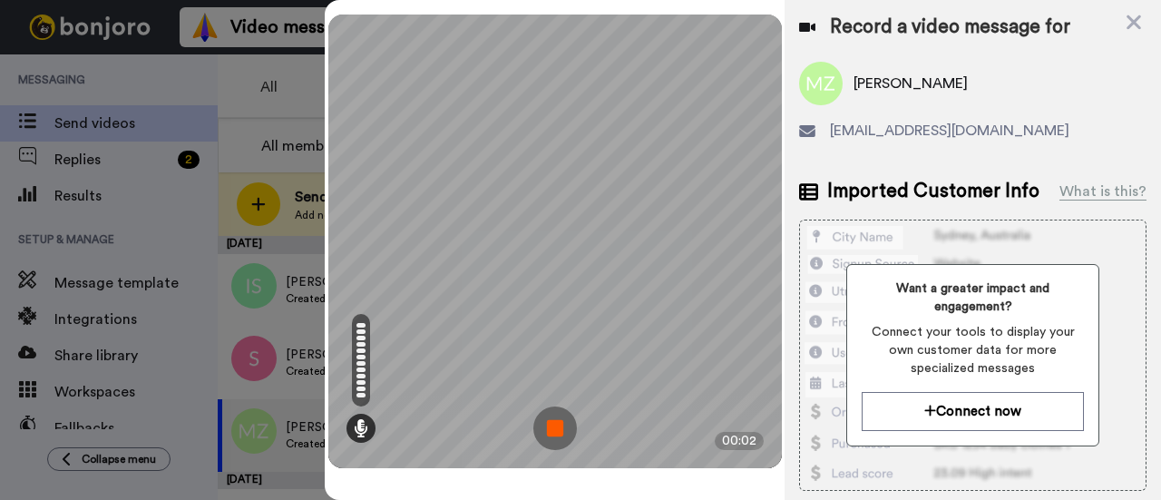
click at [563, 435] on img at bounding box center [555, 428] width 44 height 44
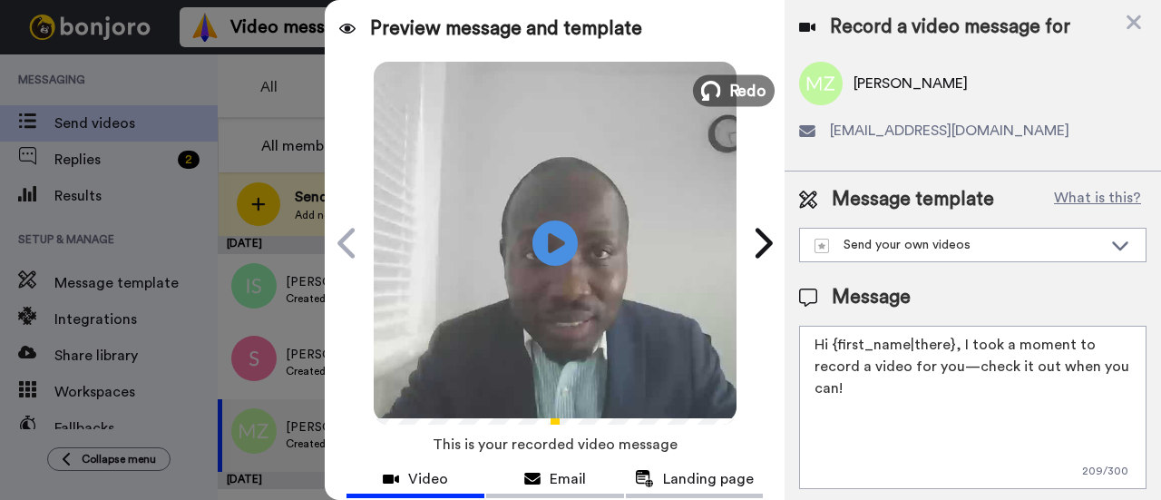
click at [713, 95] on icon at bounding box center [711, 91] width 20 height 20
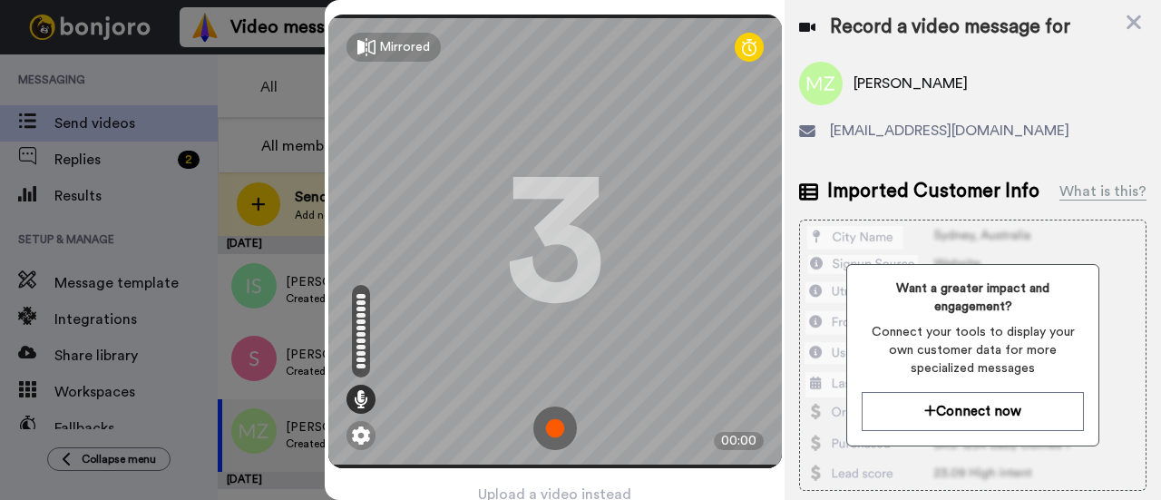
click at [551, 406] on img at bounding box center [555, 428] width 44 height 44
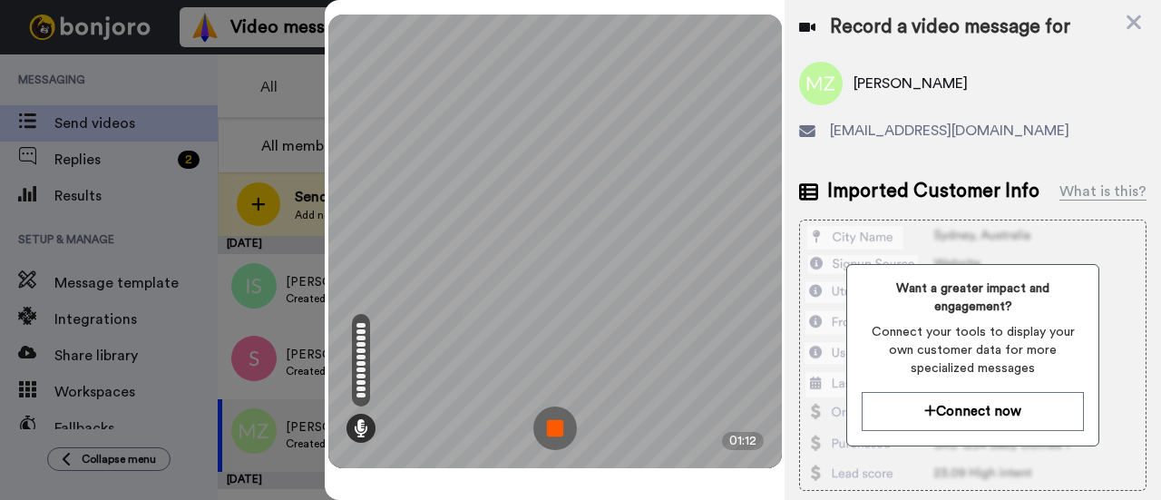
click at [533, 422] on img at bounding box center [555, 428] width 44 height 44
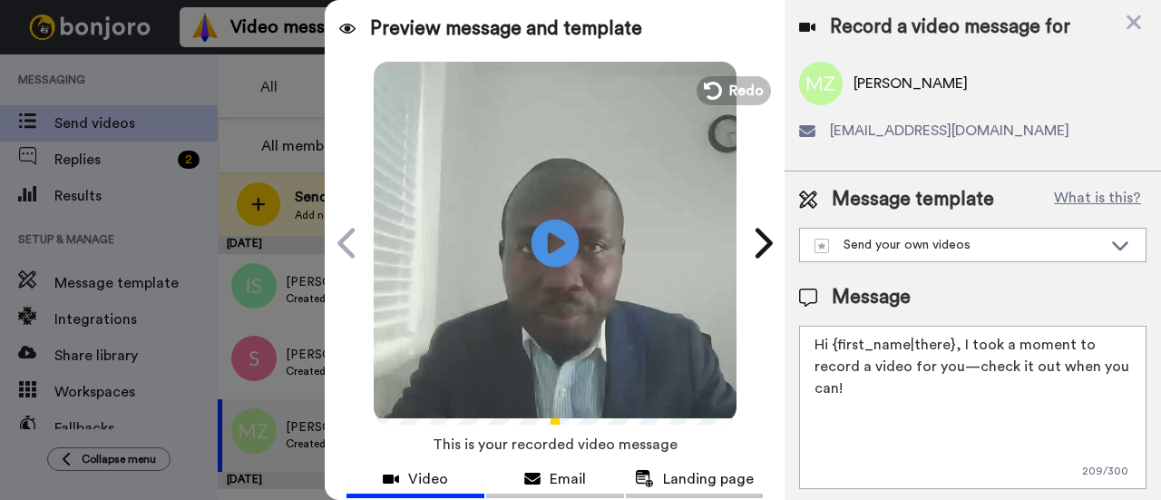
click at [561, 249] on icon at bounding box center [556, 243] width 48 height 48
click at [975, 362] on textarea "Hi {first_name|there}, I took a moment to record a video for you—check it out w…" at bounding box center [972, 407] width 347 height 163
click at [869, 392] on textarea "Hi {first_name|there}, I took a moment to record a video for you. Check it out …" at bounding box center [972, 407] width 347 height 163
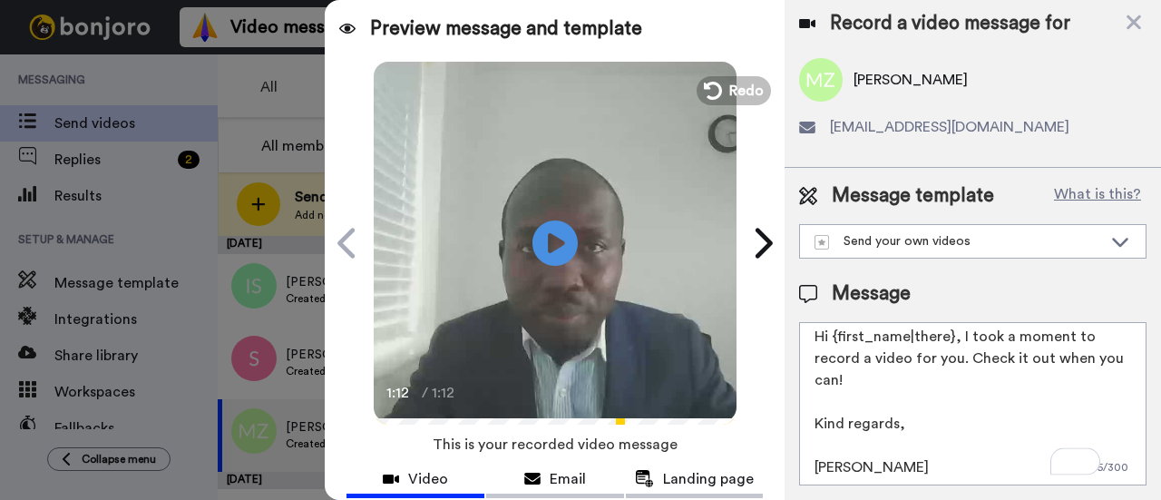
scroll to position [198, 0]
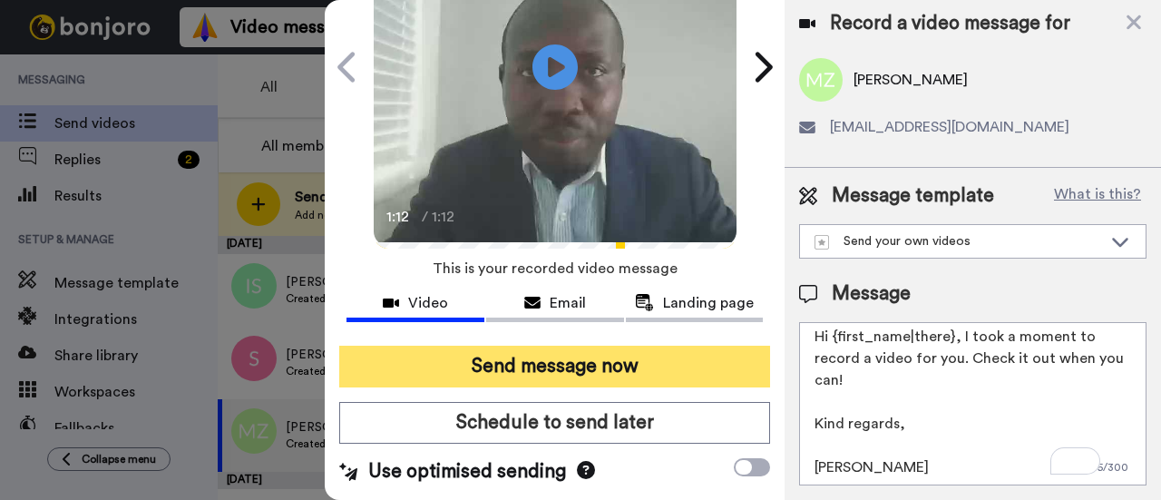
type textarea "Hi {first_name|there}, I took a moment to record a video for you. Check it out …"
click at [525, 351] on button "Send message now" at bounding box center [554, 367] width 431 height 42
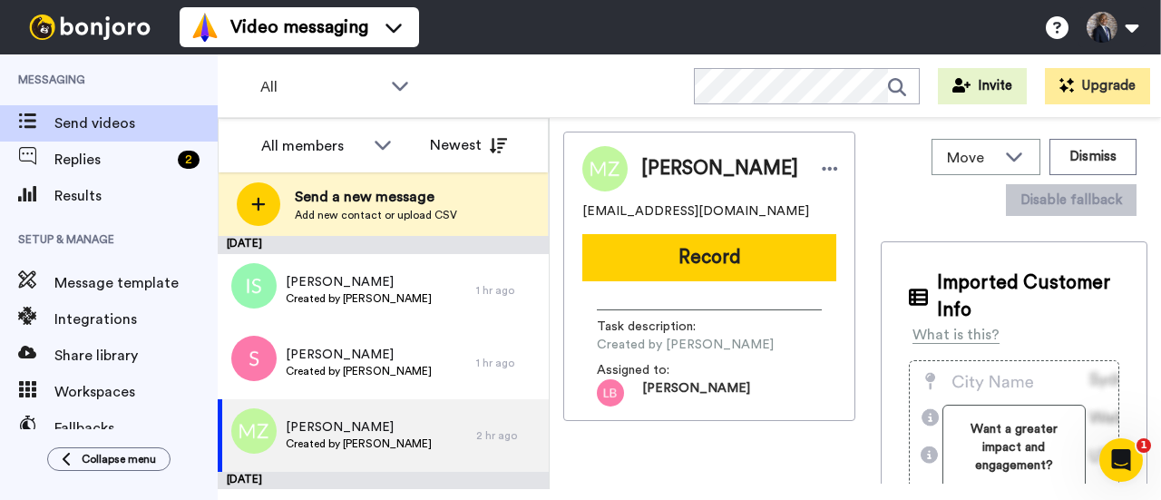
scroll to position [0, 0]
